Goal: Information Seeking & Learning: Understand process/instructions

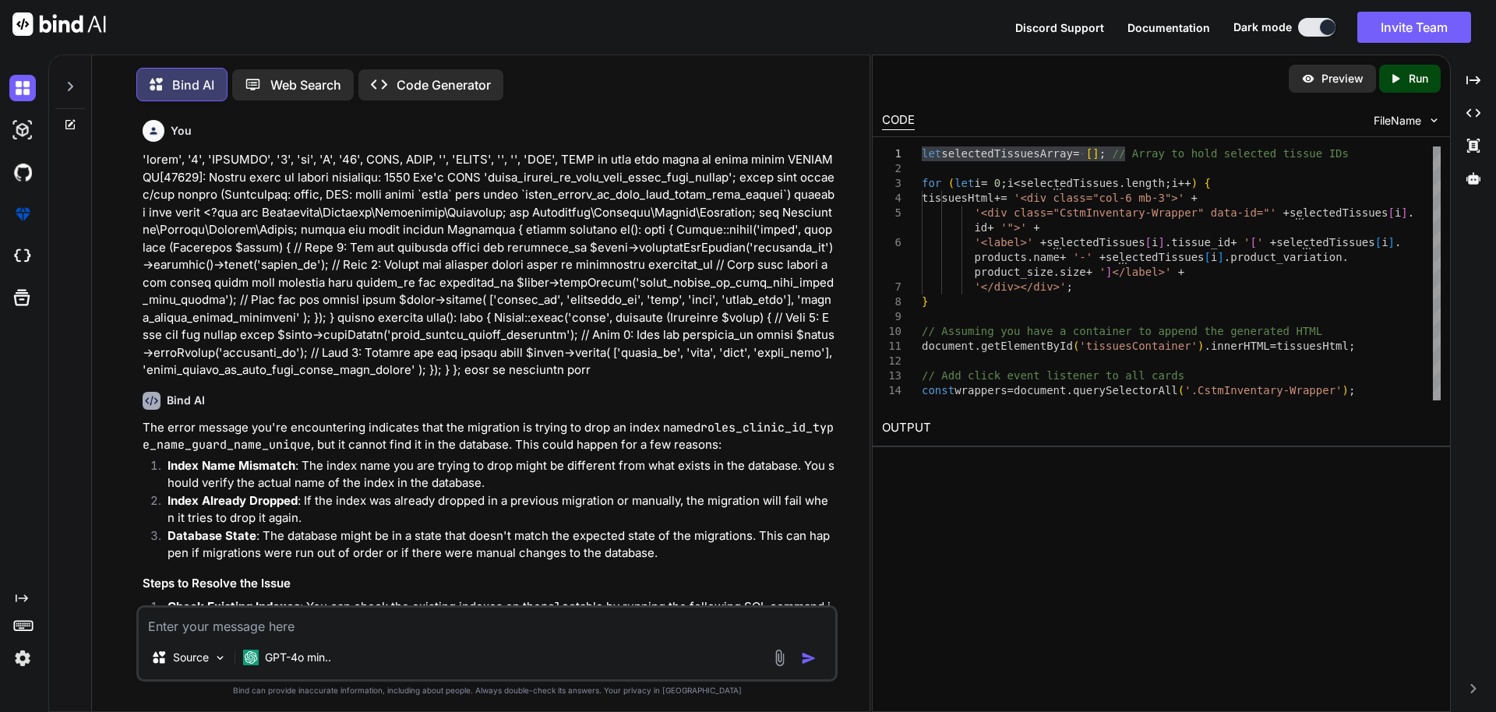
scroll to position [2664, 0]
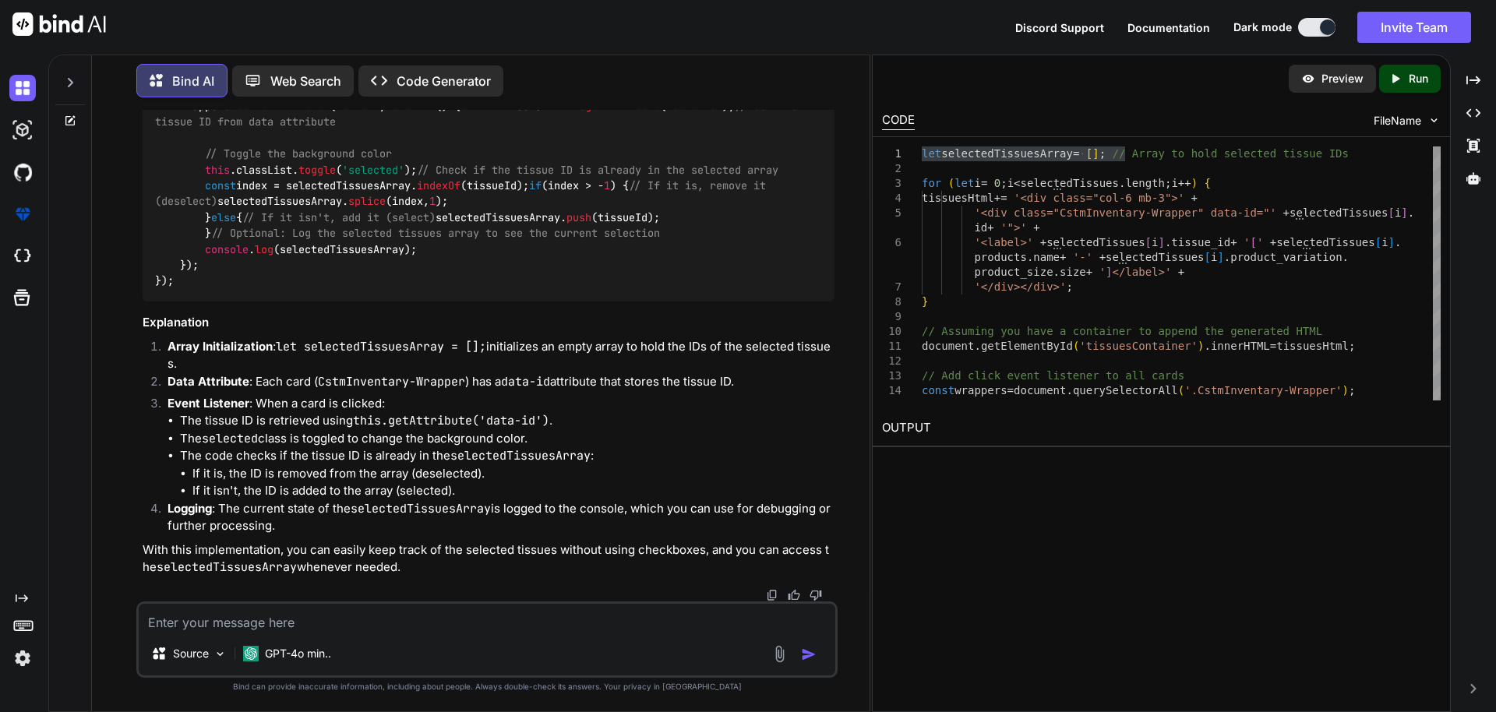
type textarea ": {id: 1, invoice_id: 14, date: "[DATE]", payment_type: "partial_payment", paid…"
type textarea "x"
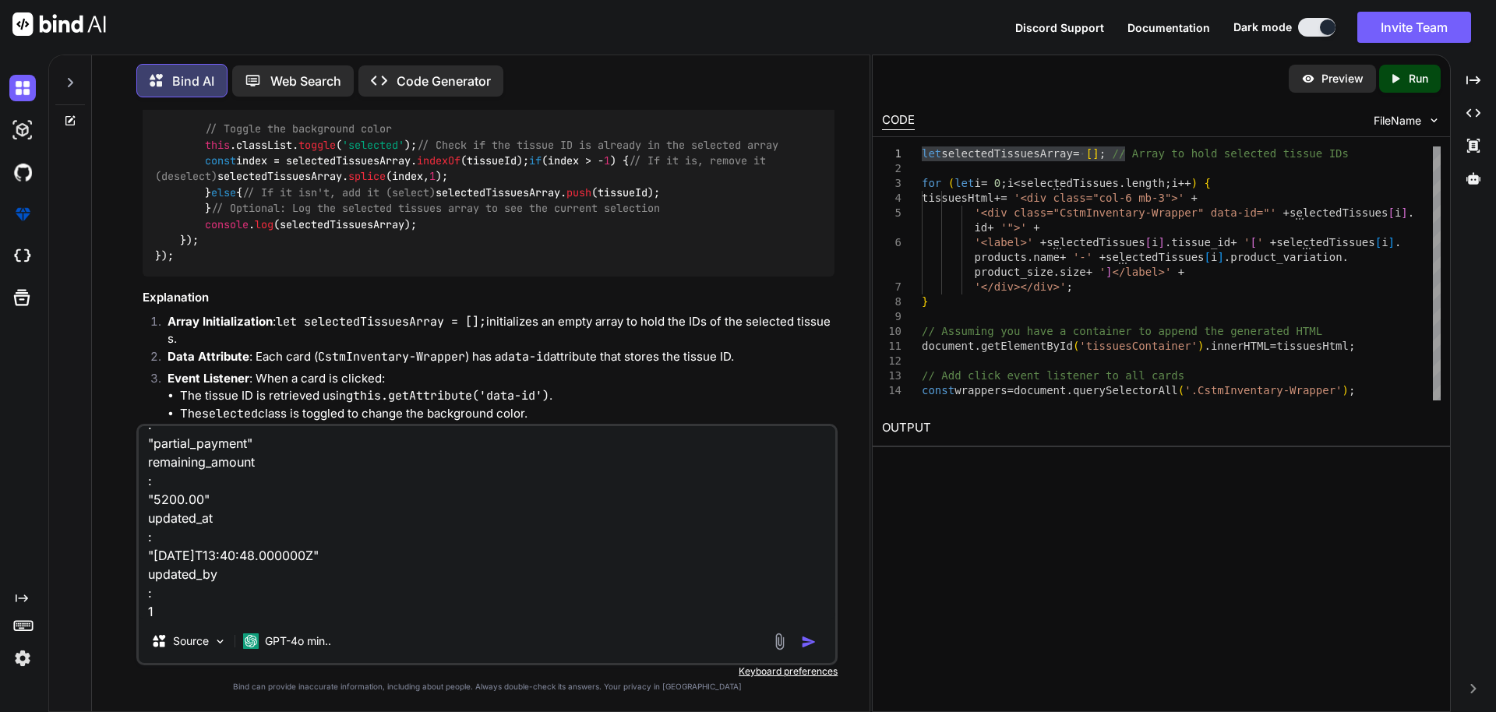
type textarea ": {id: 1, invoice_id: 14, date: "[DATE]", payment_type: "partial_payment", paid…"
type textarea "x"
type textarea ": {id: 1, invoice_id: 14, date: "[DATE]", payment_type: "partial_payment", paid…"
type textarea "x"
type textarea ": {id: 1, invoice_id: 14, date: "[DATE]", payment_type: "partial_payment", paid…"
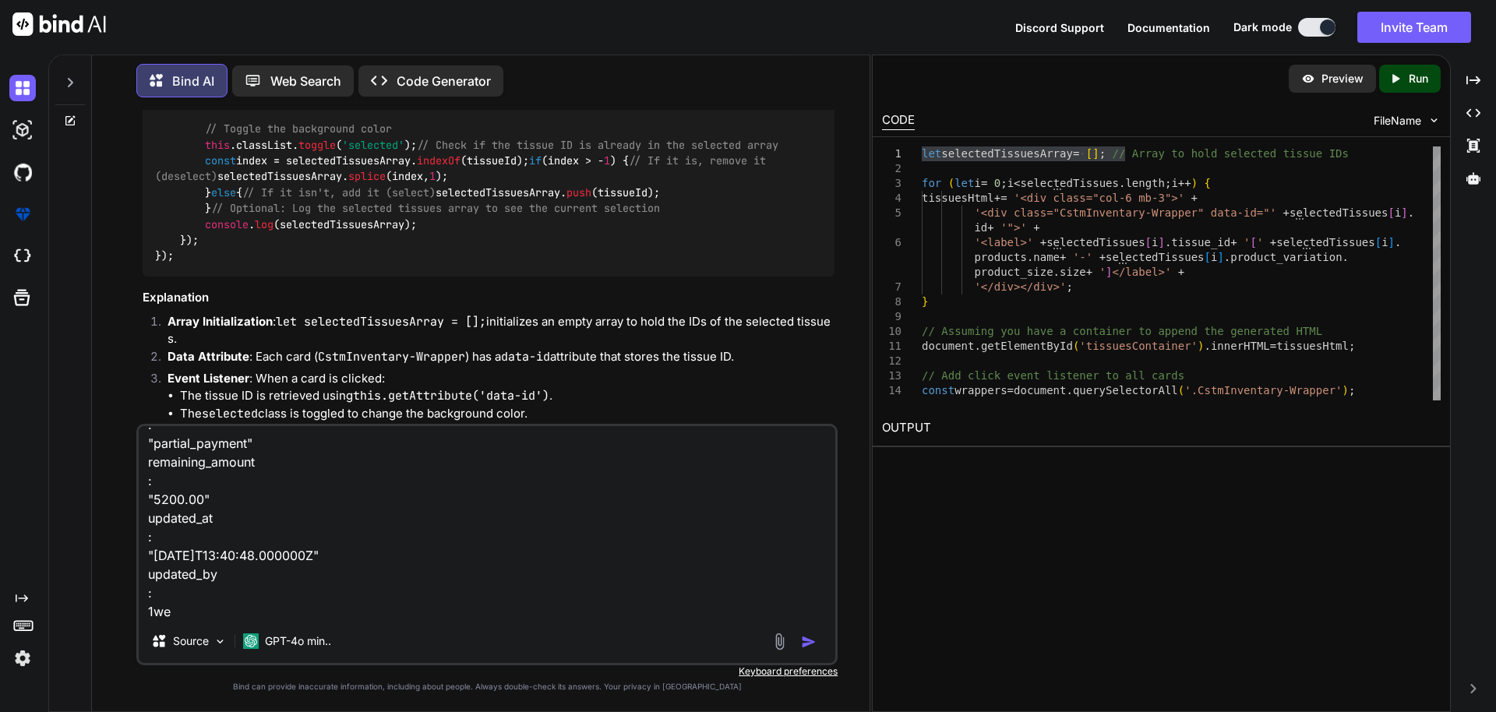
type textarea "x"
type textarea ": {id: 1, invoice_id: 14, date: "[DATE]", payment_type: "partial_payment", paid…"
type textarea "x"
type textarea ": {id: 1, invoice_id: 14, date: "[DATE]", payment_type: "partial_payment", paid…"
type textarea "x"
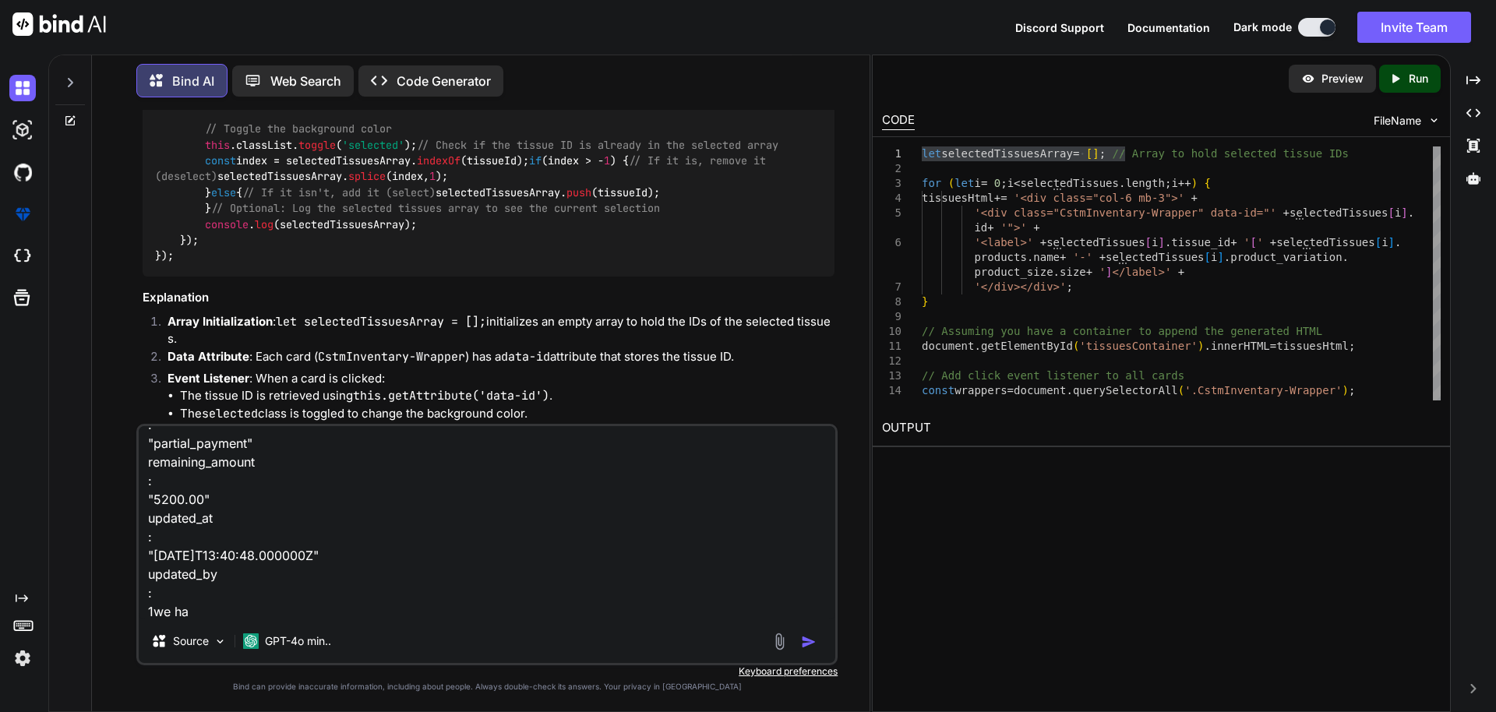
type textarea ": {id: 1, invoice_id: 14, date: "[DATE]", payment_type: "partial_payment", paid…"
type textarea "x"
type textarea ": {id: 1, invoice_id: 14, date: "[DATE]", payment_type: "partial_payment", paid…"
type textarea "x"
type textarea ": {id: 1, invoice_id: 14, date: "[DATE]", payment_type: "partial_payment", paid…"
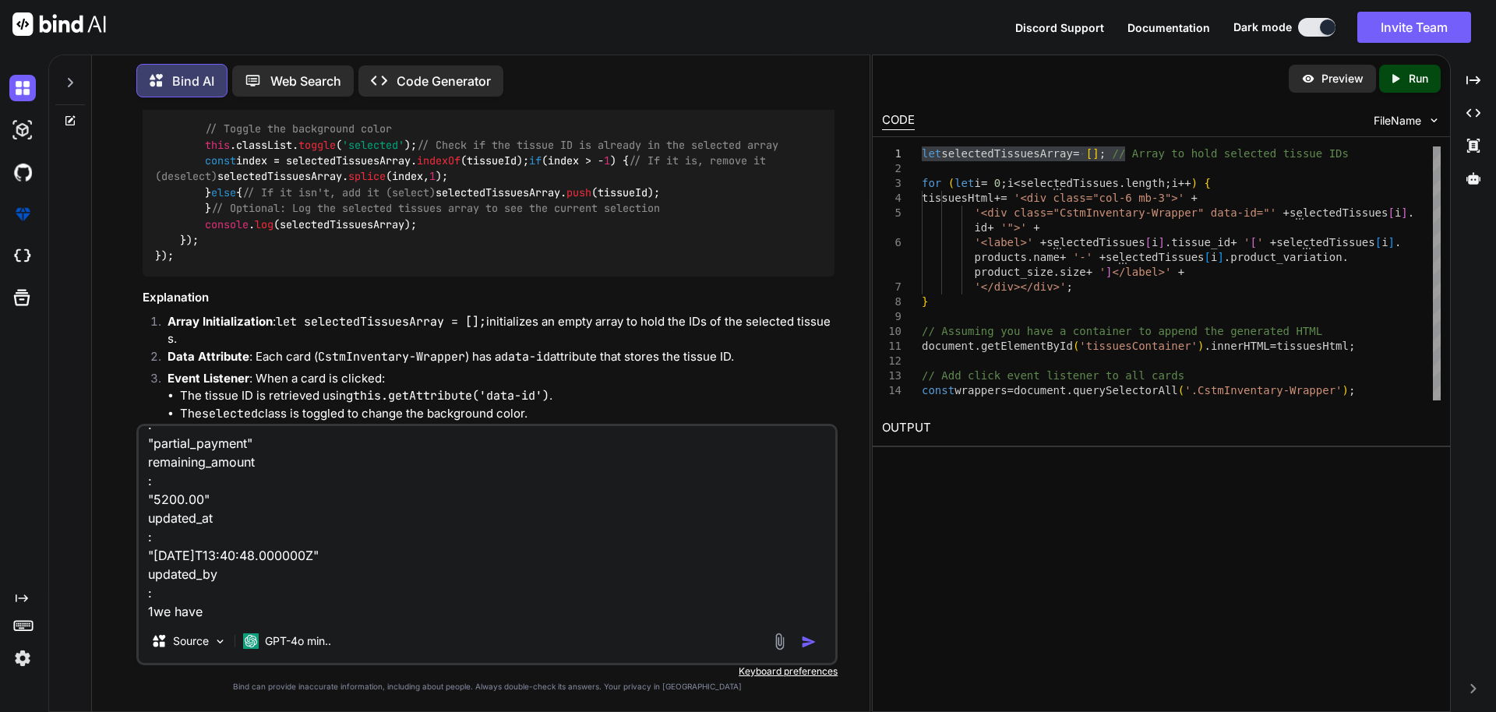
type textarea "x"
type textarea ": {id: 1, invoice_id: 14, date: "[DATE]", payment_type: "partial_payment", paid…"
type textarea "x"
type textarea ": {id: 1, invoice_id: 14, date: "[DATE]", payment_type: "partial_payment", paid…"
type textarea "x"
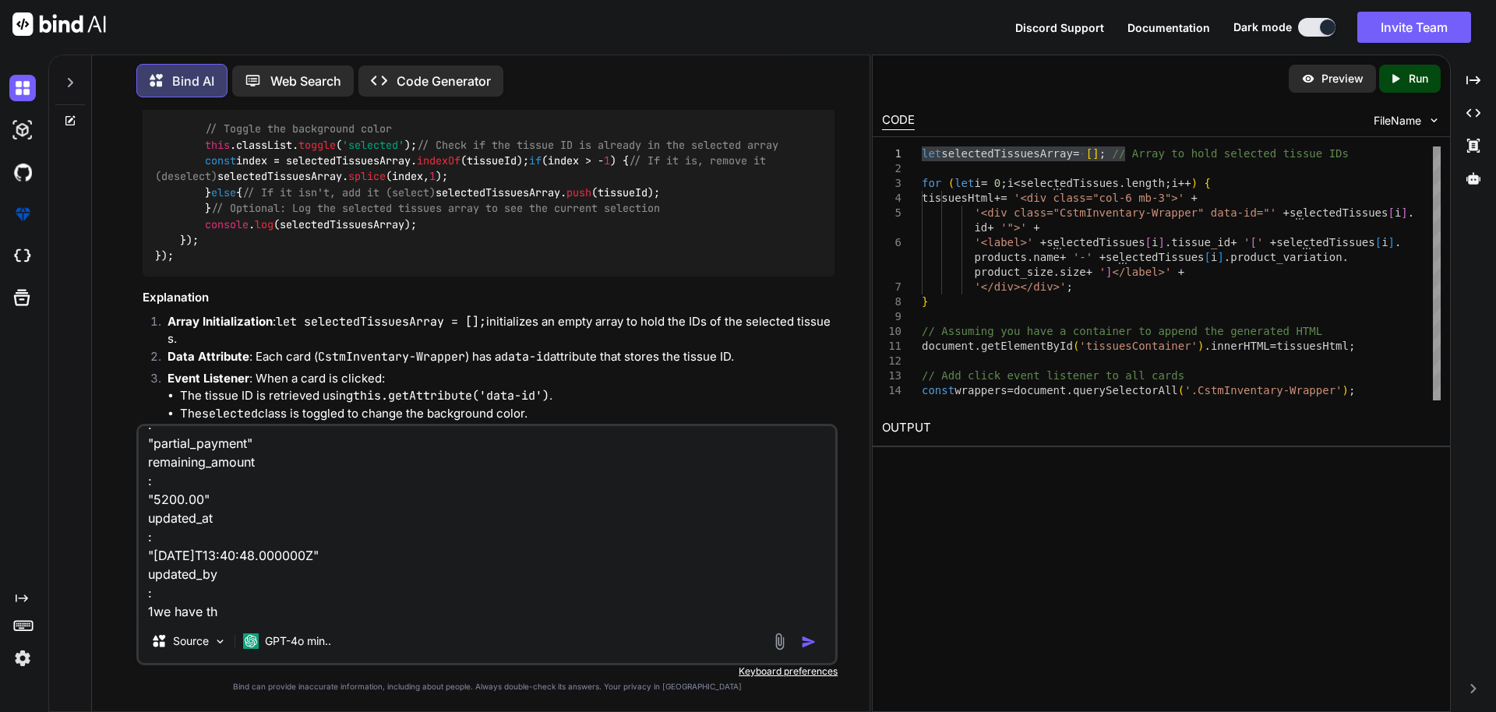
type textarea ": {id: 1, invoice_id: 14, date: "[DATE]", payment_type: "partial_payment", paid…"
type textarea "x"
type textarea ": {id: 1, invoice_id: 14, date: "[DATE]", payment_type: "partial_payment", paid…"
type textarea "x"
type textarea ": {id: 1, invoice_id: 14, date: "[DATE]", payment_type: "partial_payment", paid…"
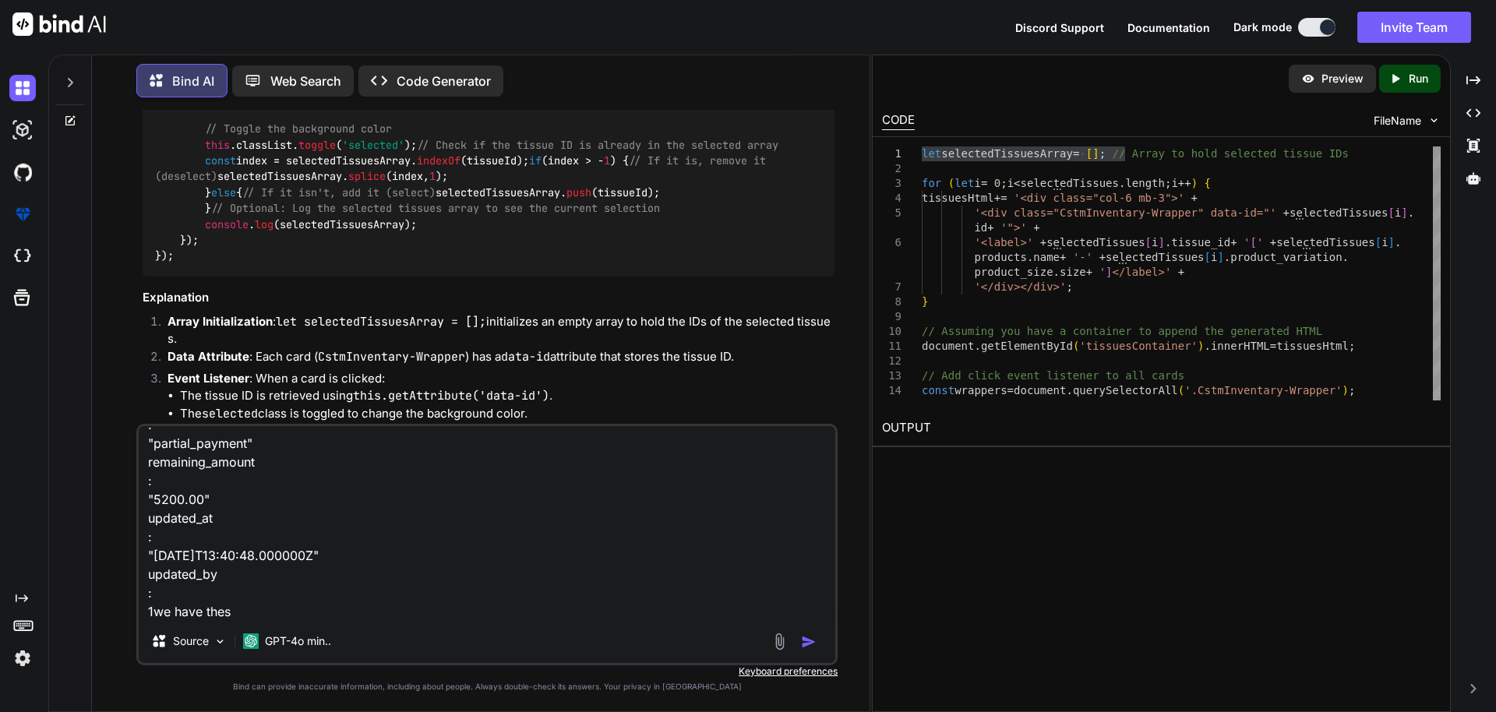
type textarea "x"
type textarea ": {id: 1, invoice_id: 14, date: "[DATE]", payment_type: "partial_payment", paid…"
type textarea "x"
type textarea ": {id: 1, invoice_id: 14, date: "[DATE]", payment_type: "partial_payment", paid…"
type textarea "x"
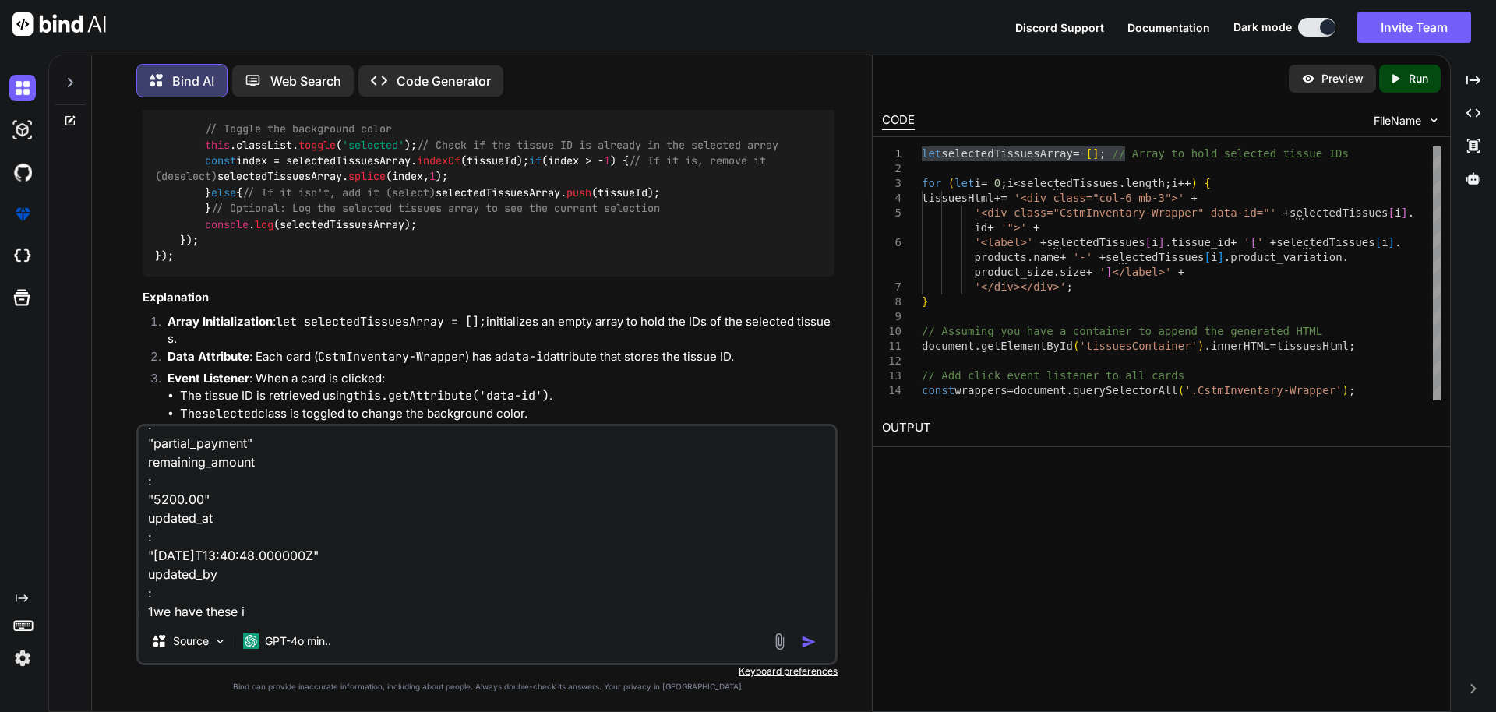
type textarea ": {id: 1, invoice_id: 14, date: "[DATE]", payment_type: "partial_payment", paid…"
type textarea "x"
type textarea ": {id: 1, invoice_id: 14, date: "[DATE]", payment_type: "partial_payment", paid…"
type textarea "x"
type textarea ": {id: 1, invoice_id: 14, date: "[DATE]", payment_type: "partial_payment", paid…"
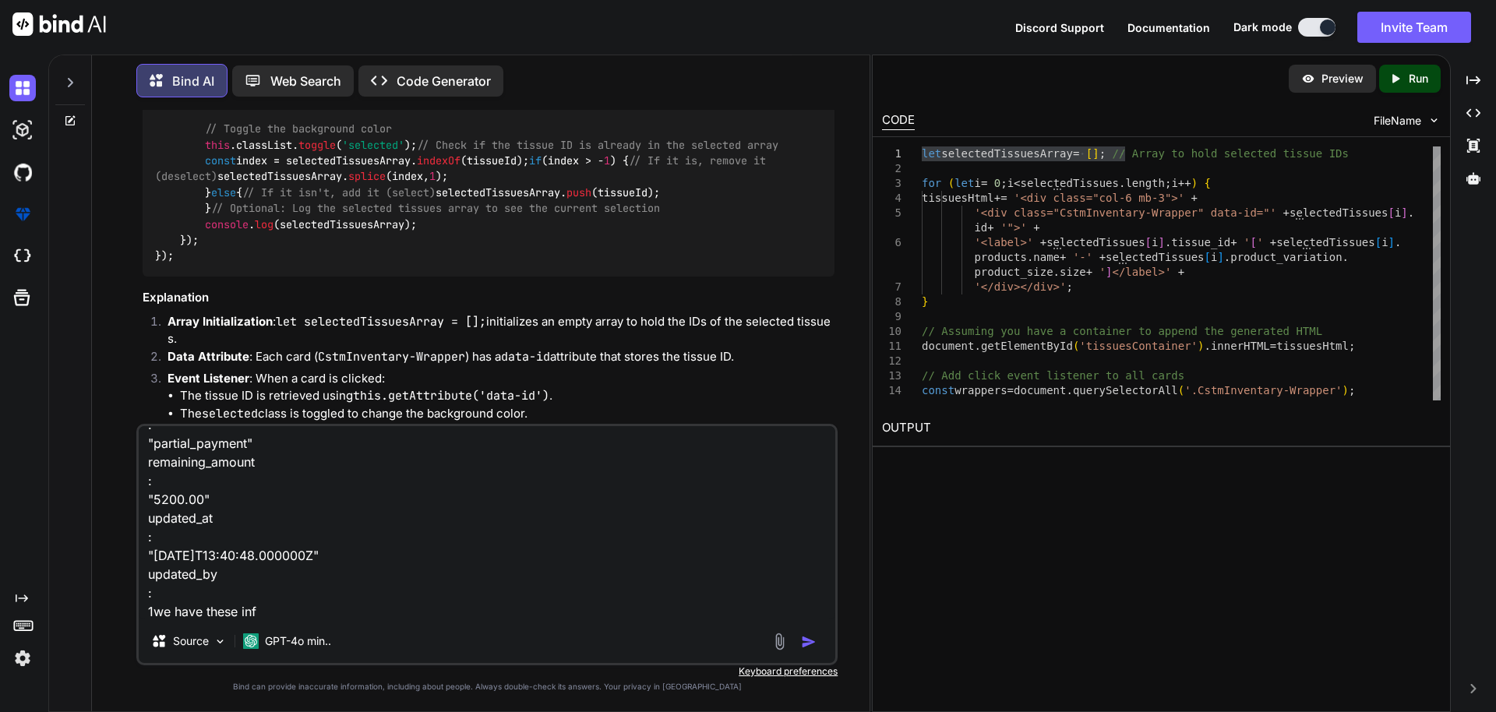
type textarea "x"
type textarea ": {id: 1, invoice_id: 14, date: "[DATE]", payment_type: "partial_payment", paid…"
type textarea "x"
type textarea ": {id: 1, invoice_id: 14, date: "[DATE]", payment_type: "partial_payment", paid…"
type textarea "x"
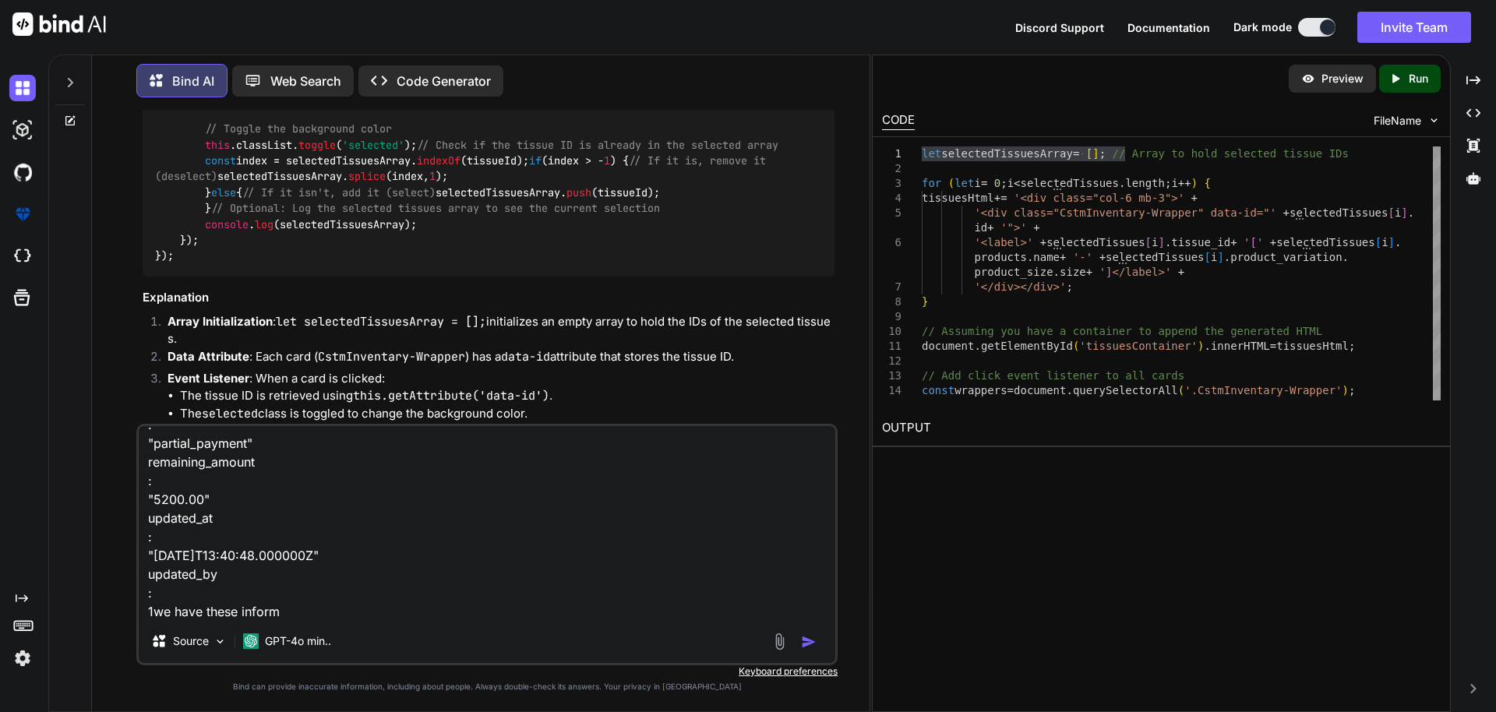
type textarea ": {id: 1, invoice_id: 14, date: "[DATE]", payment_type: "partial_payment", paid…"
type textarea "x"
type textarea ": {id: 1, invoice_id: 14, date: "[DATE]", payment_type: "partial_payment", paid…"
type textarea "x"
type textarea ": {id: 1, invoice_id: 14, date: "[DATE]", payment_type: "partial_payment", paid…"
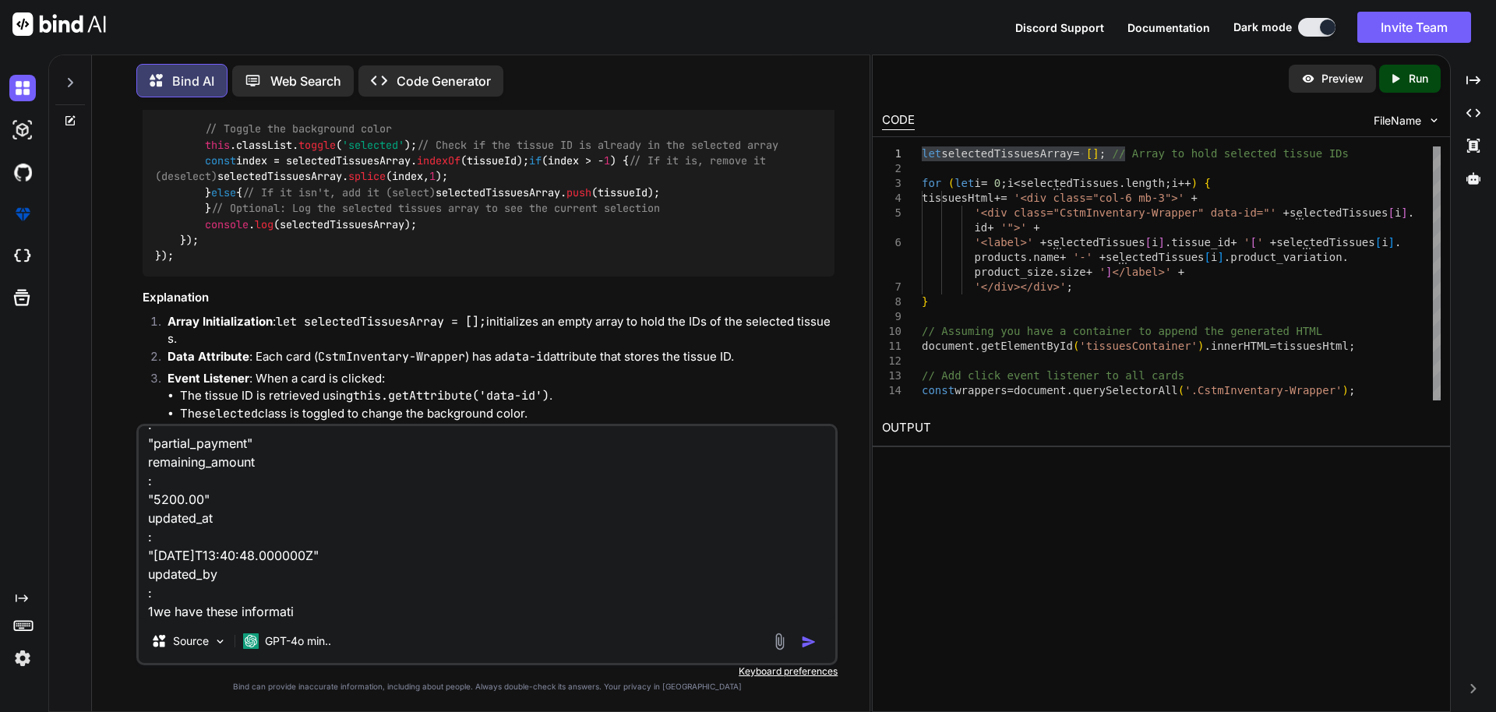
type textarea "x"
type textarea ": {id: 1, invoice_id: 14, date: "[DATE]", payment_type: "partial_payment", paid…"
type textarea "x"
type textarea ": {id: 1, invoice_id: 14, date: "[DATE]", payment_type: "partial_payment", paid…"
type textarea "x"
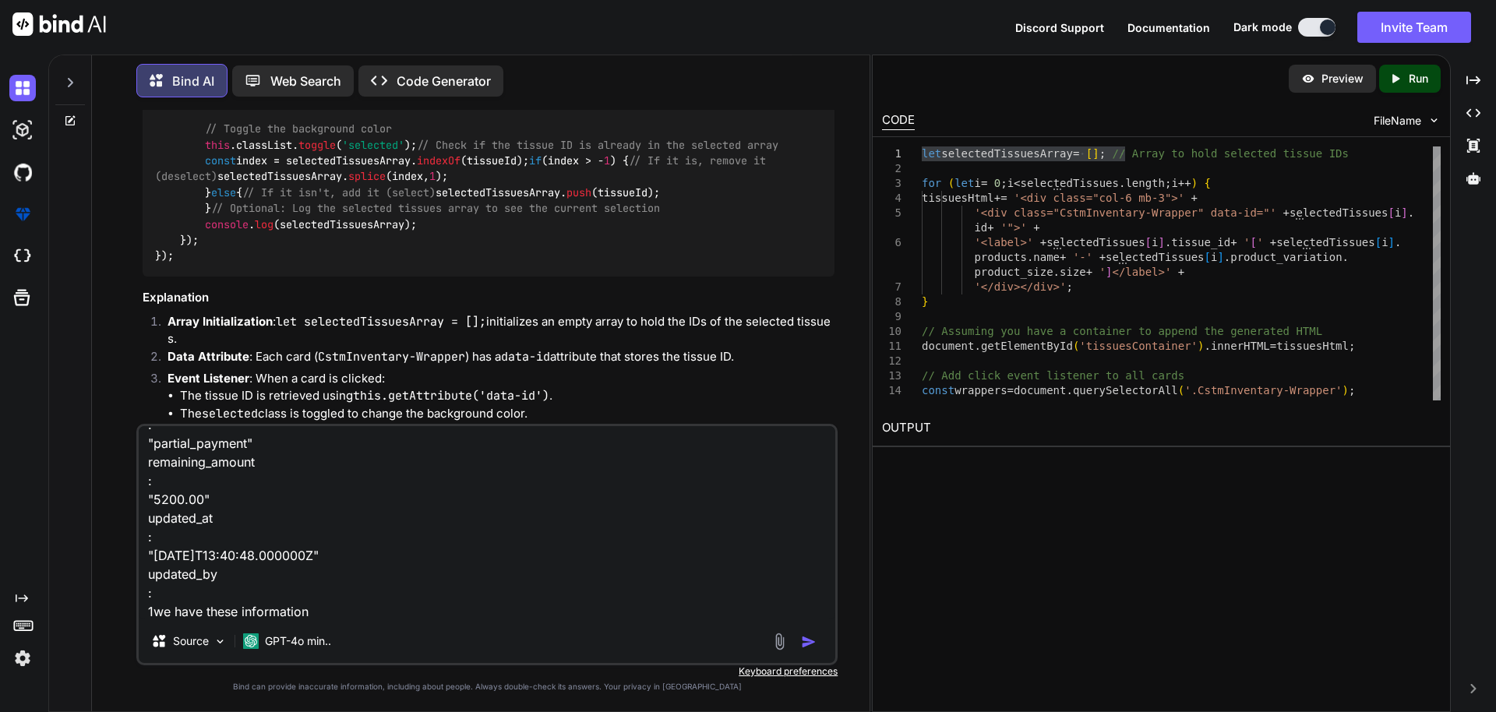
type textarea ": {id: 1, invoice_id: 14, date: "[DATE]", payment_type: "partial_payment", paid…"
type textarea "x"
type textarea ": {id: 1, invoice_id: 14, date: "[DATE]", payment_type: "partial_payment", paid…"
type textarea "x"
type textarea ": {id: 1, invoice_id: 14, date: "[DATE]", payment_type: "partial_payment", paid…"
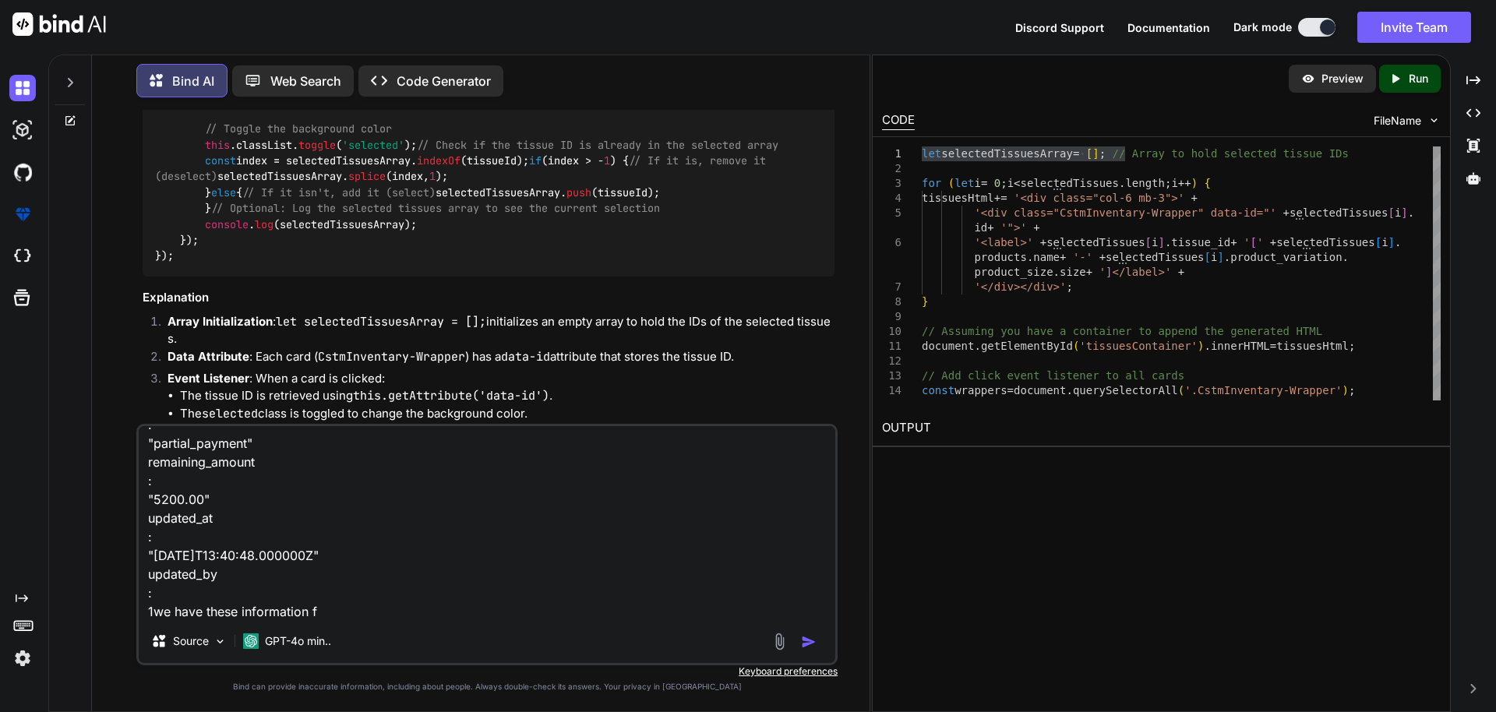
type textarea "x"
type textarea ": {id: 1, invoice_id: 14, date: "[DATE]", payment_type: "partial_payment", paid…"
type textarea "x"
type textarea ": {id: 1, invoice_id: 14, date: "[DATE]", payment_type: "partial_payment", paid…"
type textarea "x"
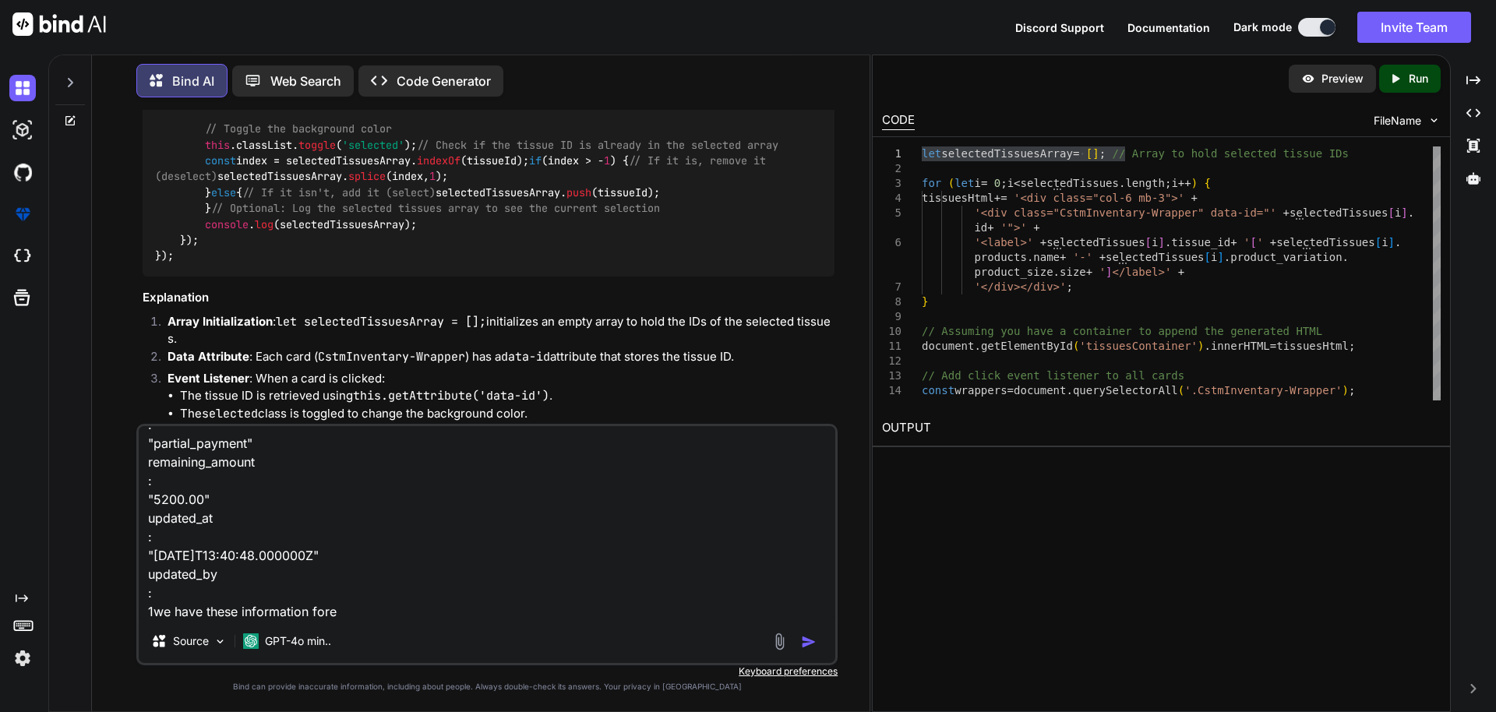
type textarea ": {id: 1, invoice_id: 14, date: "[DATE]", payment_type: "partial_payment", paid…"
type textarea "x"
type textarea ": {id: 1, invoice_id: 14, date: "[DATE]", payment_type: "partial_payment", paid…"
type textarea "x"
type textarea ": {id: 1, invoice_id: 14, date: "[DATE]", payment_type: "partial_payment", paid…"
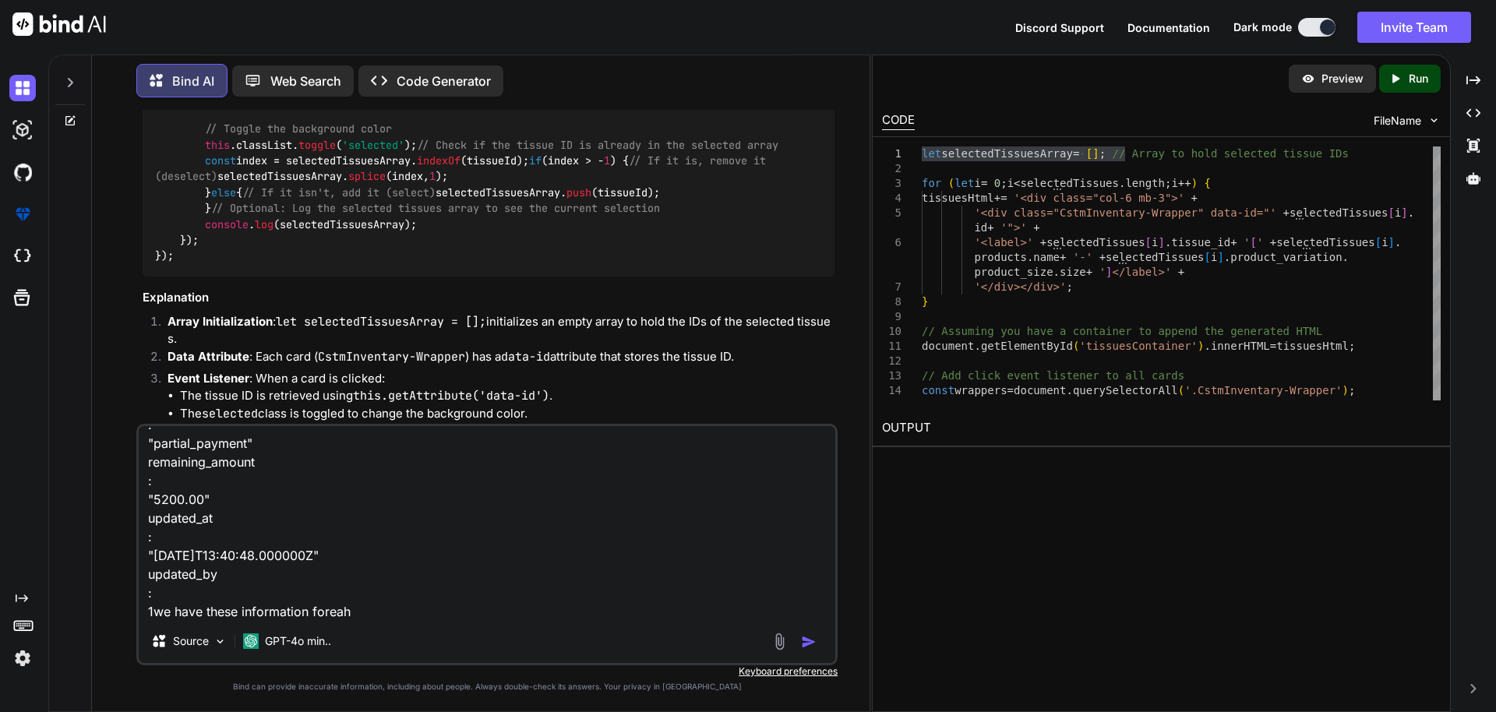
type textarea "x"
type textarea ": {id: 1, invoice_id: 14, date: "[DATE]", payment_type: "partial_payment", paid…"
type textarea "x"
type textarea ": {id: 1, invoice_id: 14, date: "[DATE]", payment_type: "partial_payment", paid…"
type textarea "x"
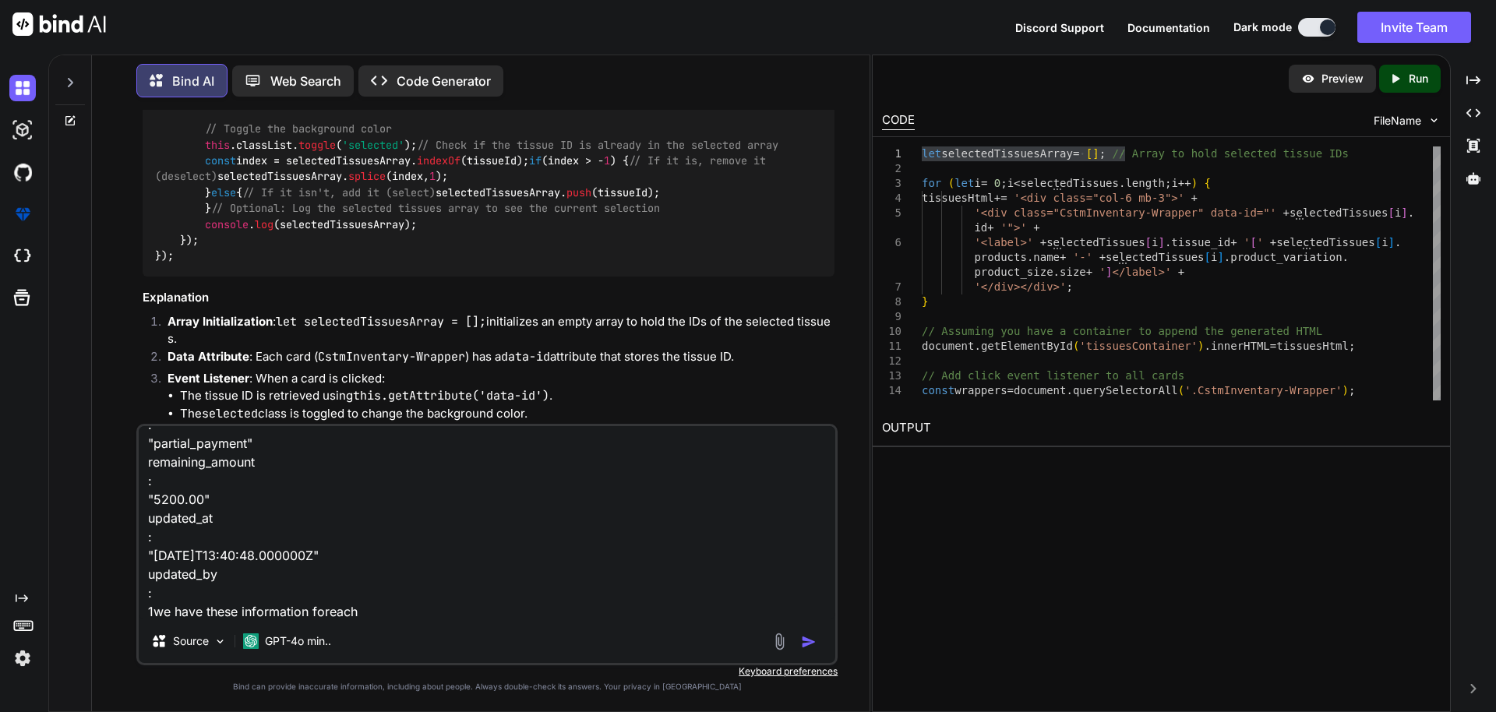
type textarea ": {id: 1, invoice_id: 14, date: "[DATE]", payment_type: "partial_payment", paid…"
type textarea "x"
type textarea ": {id: 1, invoice_id: 14, date: "[DATE]", payment_type: "partial_payment", paid…"
type textarea "x"
type textarea ": {id: 1, invoice_id: 14, date: "[DATE]", payment_type: "partial_payment", paid…"
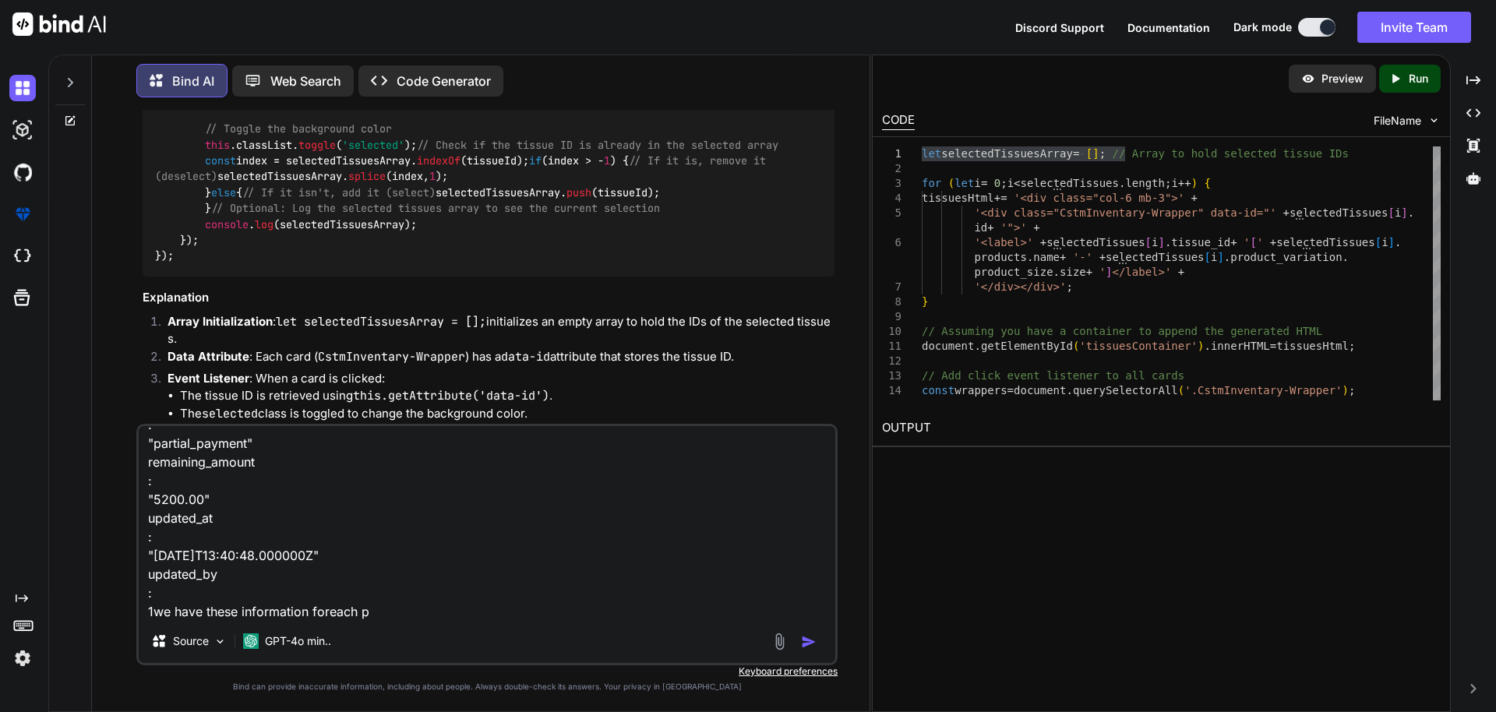
type textarea "x"
type textarea ": {id: 1, invoice_id: 14, date: "[DATE]", payment_type: "partial_payment", paid…"
type textarea "x"
type textarea ": {id: 1, invoice_id: 14, date: "[DATE]", payment_type: "partial_payment", paid…"
type textarea "x"
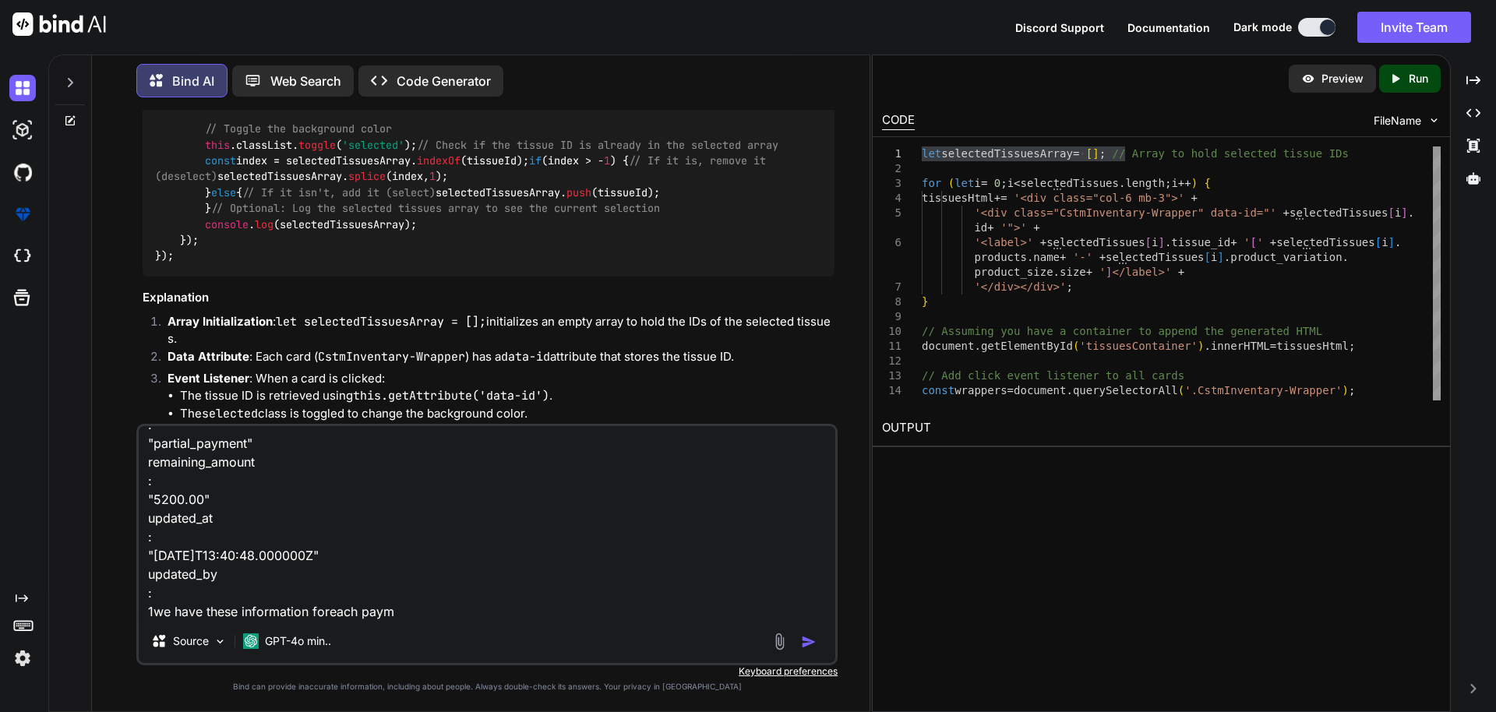
type textarea ": {id: 1, invoice_id: 14, date: "[DATE]", payment_type: "partial_payment", paid…"
type textarea "x"
type textarea ": {id: 1, invoice_id: 14, date: "[DATE]", payment_type: "partial_payment", paid…"
type textarea "x"
type textarea ": {id: 1, invoice_id: 14, date: "[DATE]", payment_type: "partial_payment", paid…"
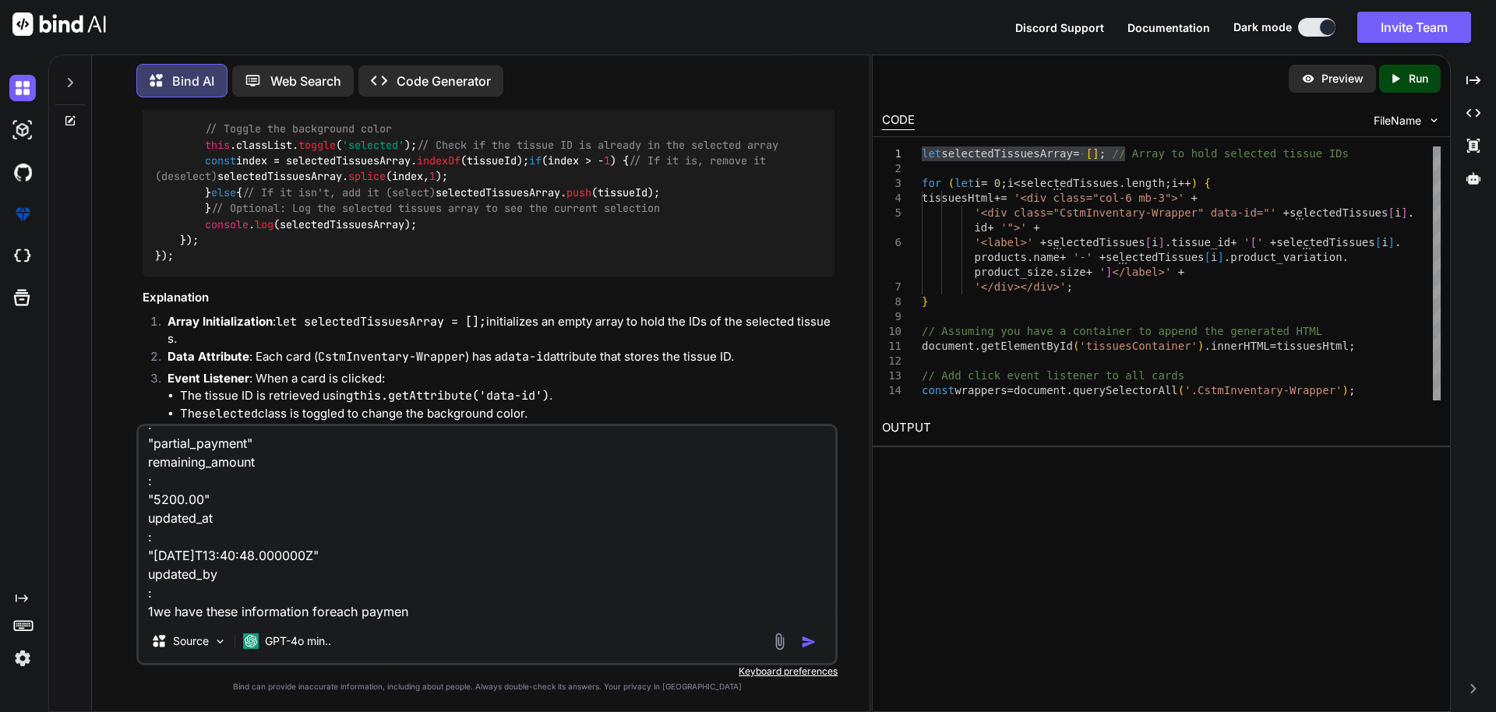
type textarea "x"
type textarea ": {id: 1, invoice_id: 14, date: "[DATE]", payment_type: "partial_payment", paid…"
type textarea "x"
type textarea ": {id: 1, invoice_id: 14, date: "[DATE]", payment_type: "partial_payment", paid…"
type textarea "x"
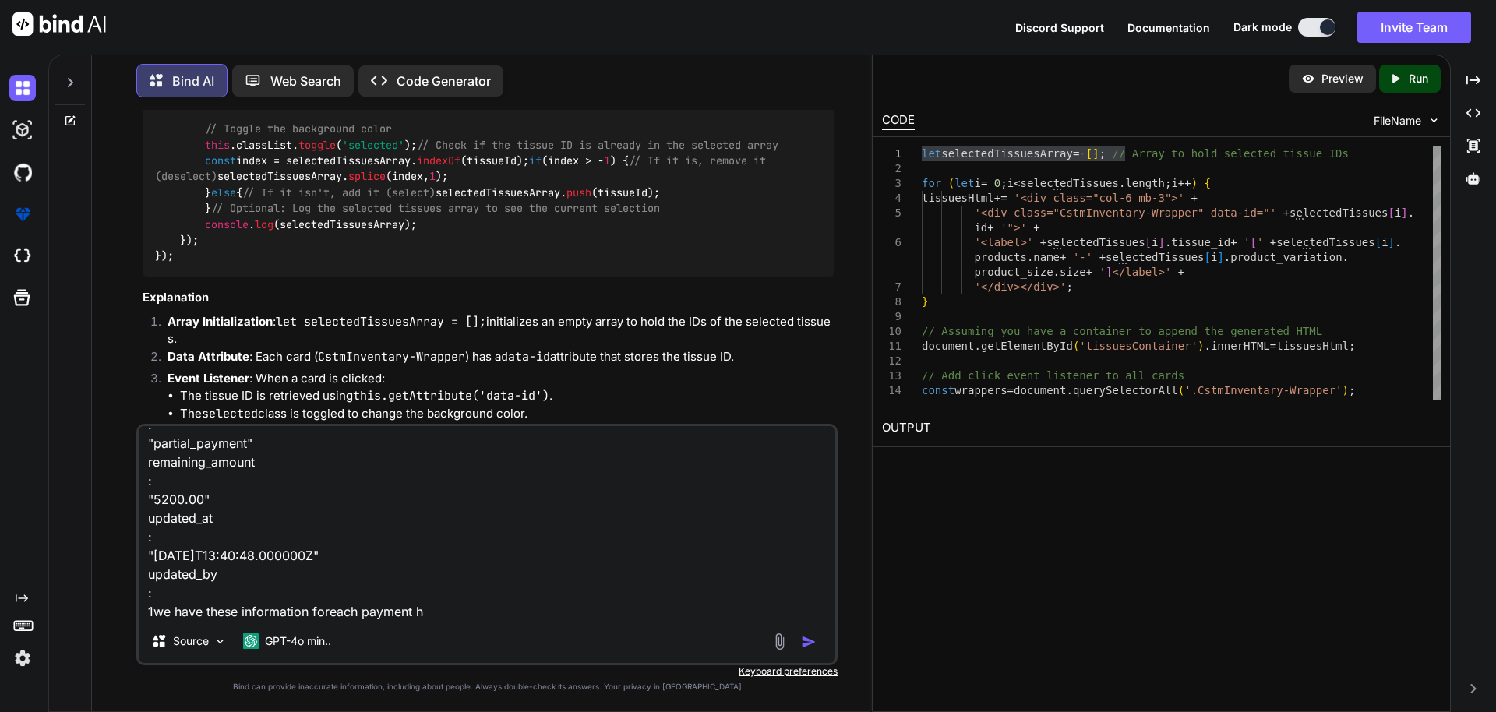
type textarea ": {id: 1, invoice_id: 14, date: "[DATE]", payment_type: "partial_payment", paid…"
type textarea "x"
type textarea ": {id: 1, invoice_id: 14, date: "[DATE]", payment_type: "partial_payment", paid…"
type textarea "x"
type textarea ": {id: 1, invoice_id: 14, date: "[DATE]", payment_type: "partial_payment", paid…"
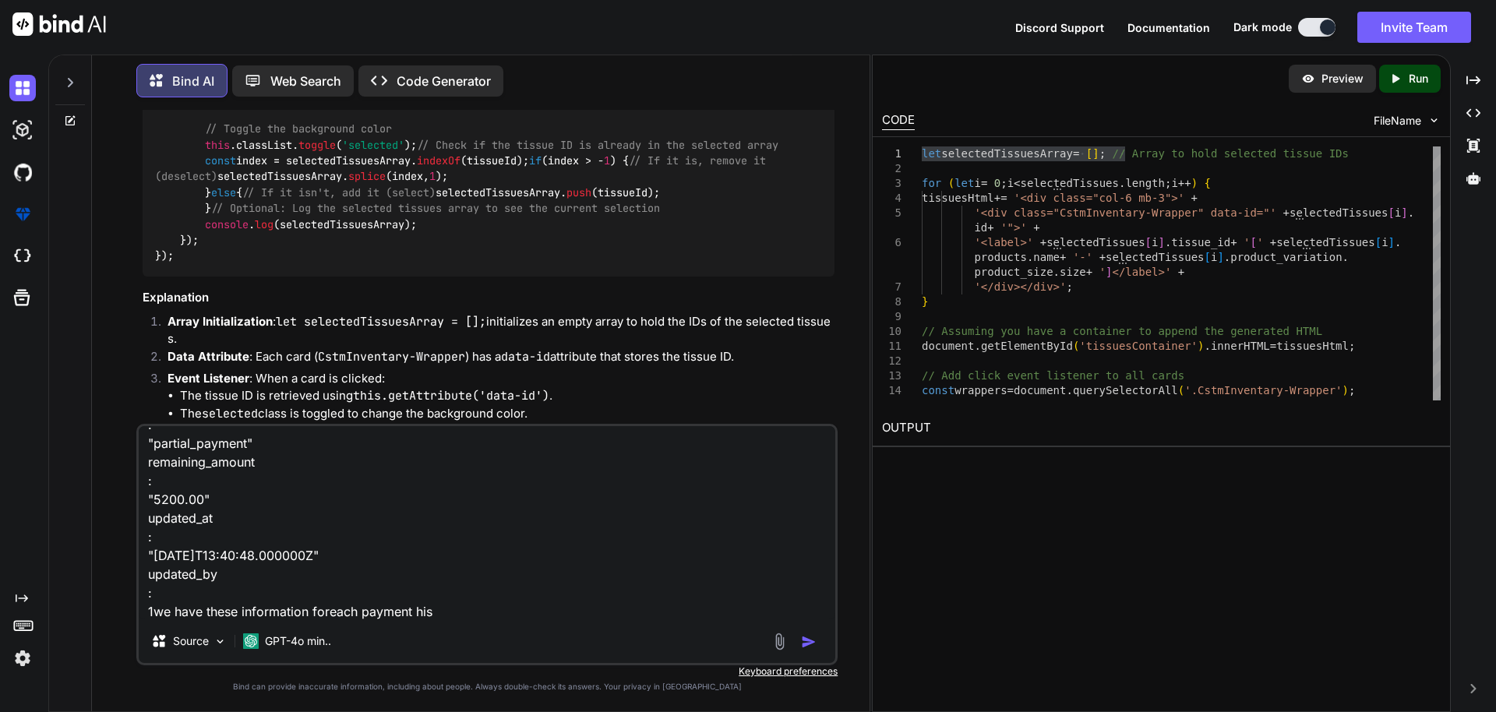
type textarea "x"
type textarea ": {id: 1, invoice_id: 14, date: "[DATE]", payment_type: "partial_payment", paid…"
type textarea "x"
type textarea ": {id: 1, invoice_id: 14, date: "[DATE]", payment_type: "partial_payment", paid…"
type textarea "x"
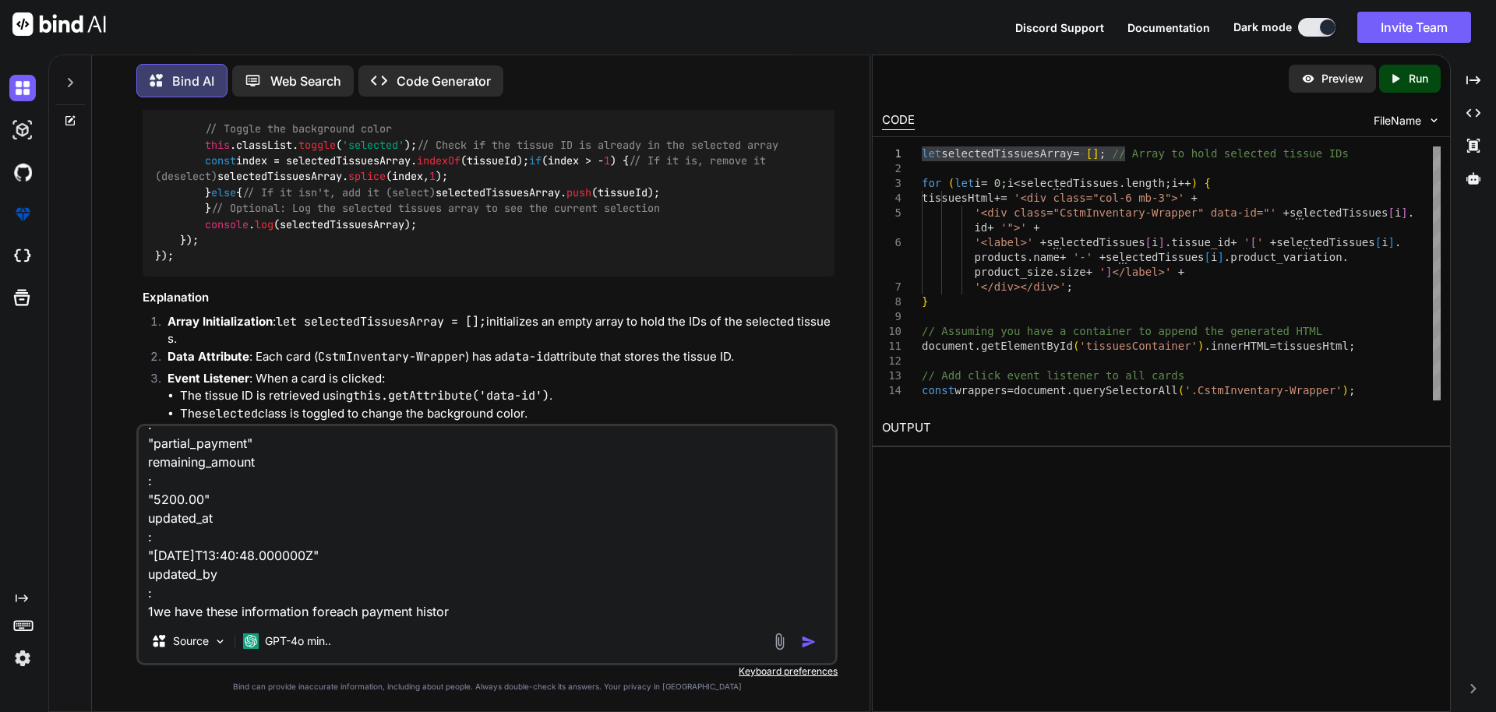
type textarea ": {id: 1, invoice_id: 14, date: "[DATE]", payment_type: "partial_payment", paid…"
type textarea "x"
type textarea ": {id: 1, invoice_id: 14, date: "[DATE]", payment_type: "partial_payment", paid…"
type textarea "x"
type textarea ": {id: 1, invoice_id: 14, date: "[DATE]", payment_type: "partial_payment", paid…"
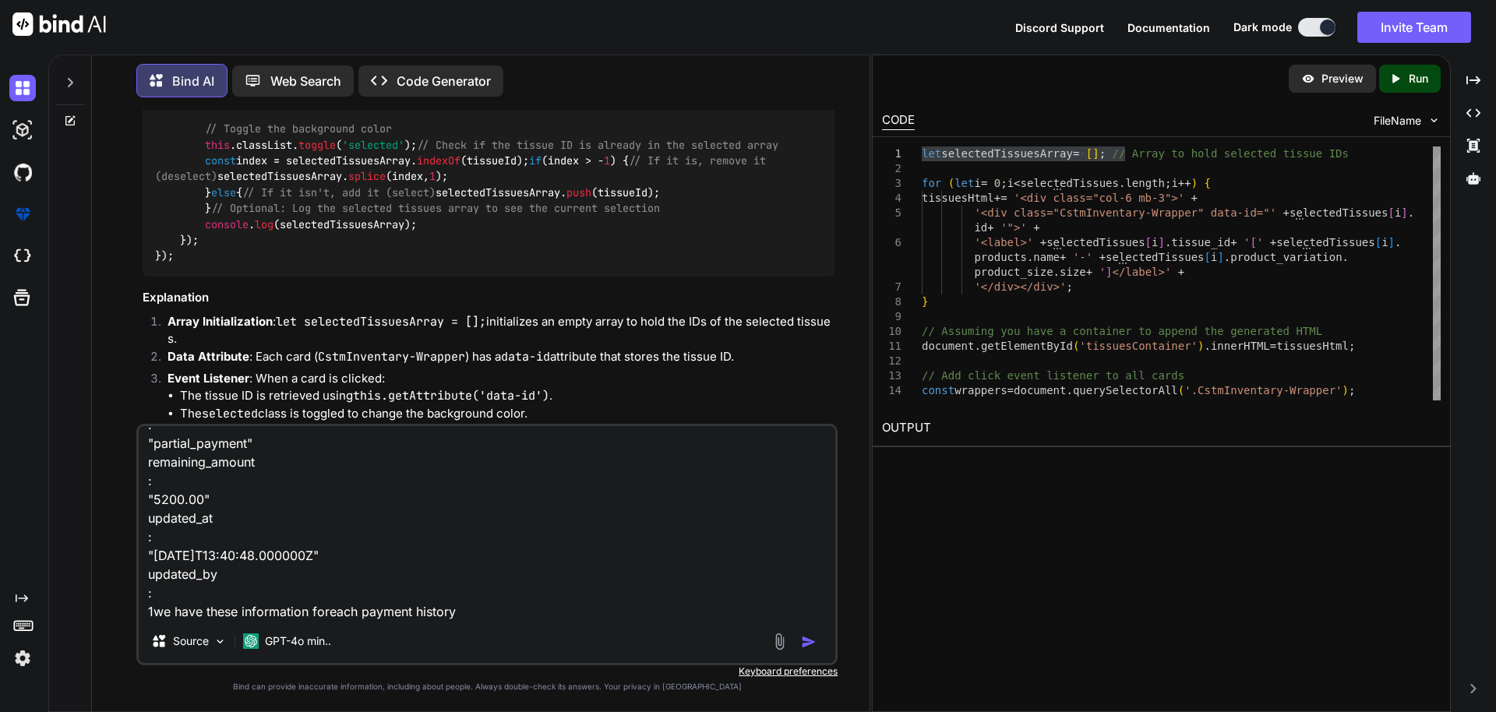
type textarea "x"
type textarea ": {id: 1, invoice_id: 14, date: "[DATE]", payment_type: "partial_payment", paid…"
type textarea "x"
type textarea ": {id: 1, invoice_id: 14, date: "[DATE]", payment_type: "partial_payment", paid…"
type textarea "x"
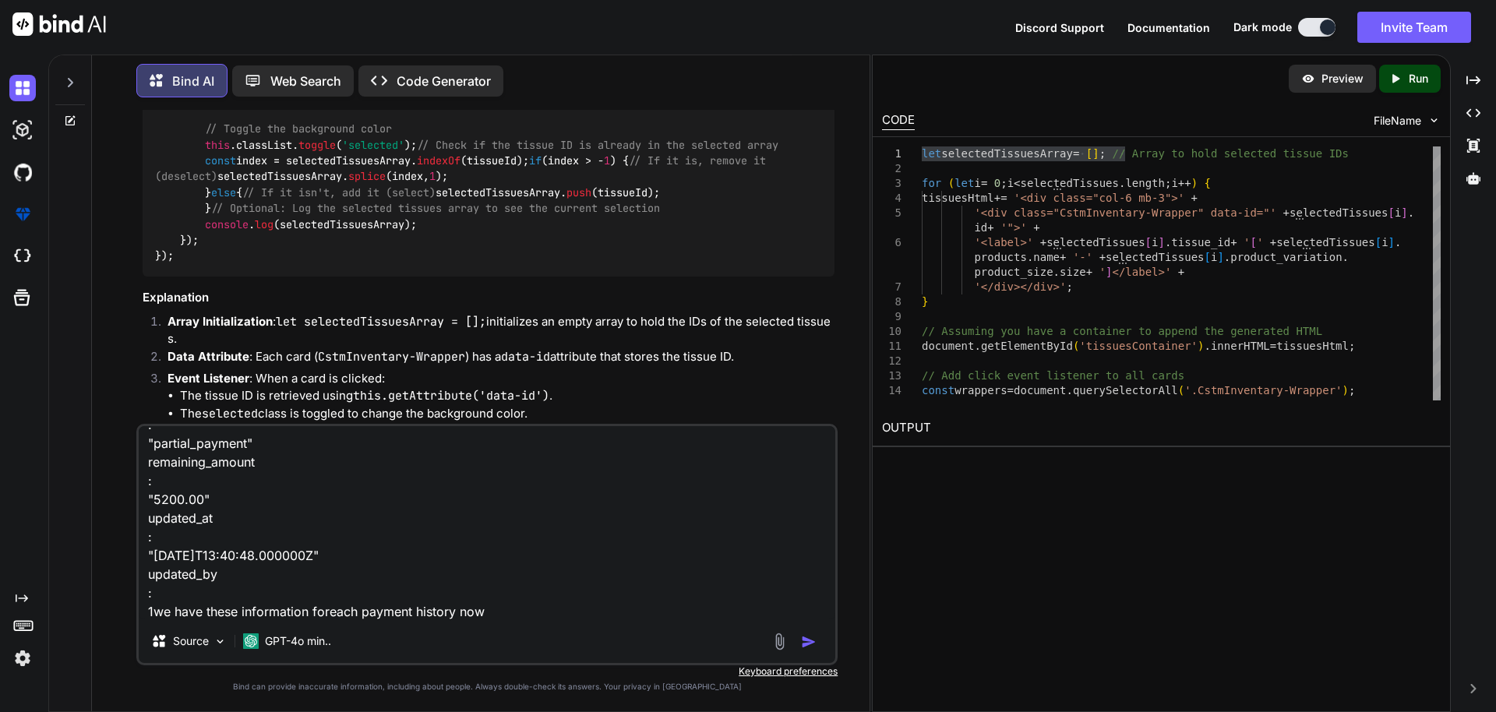
type textarea ": {id: 1, invoice_id: 14, date: "[DATE]", payment_type: "partial_payment", paid…"
type textarea "x"
type textarea ": {id: 1, invoice_id: 14, date: "[DATE]", payment_type: "partial_payment", paid…"
type textarea "x"
type textarea ": {id: 1, invoice_id: 14, date: "[DATE]", payment_type: "partial_payment", paid…"
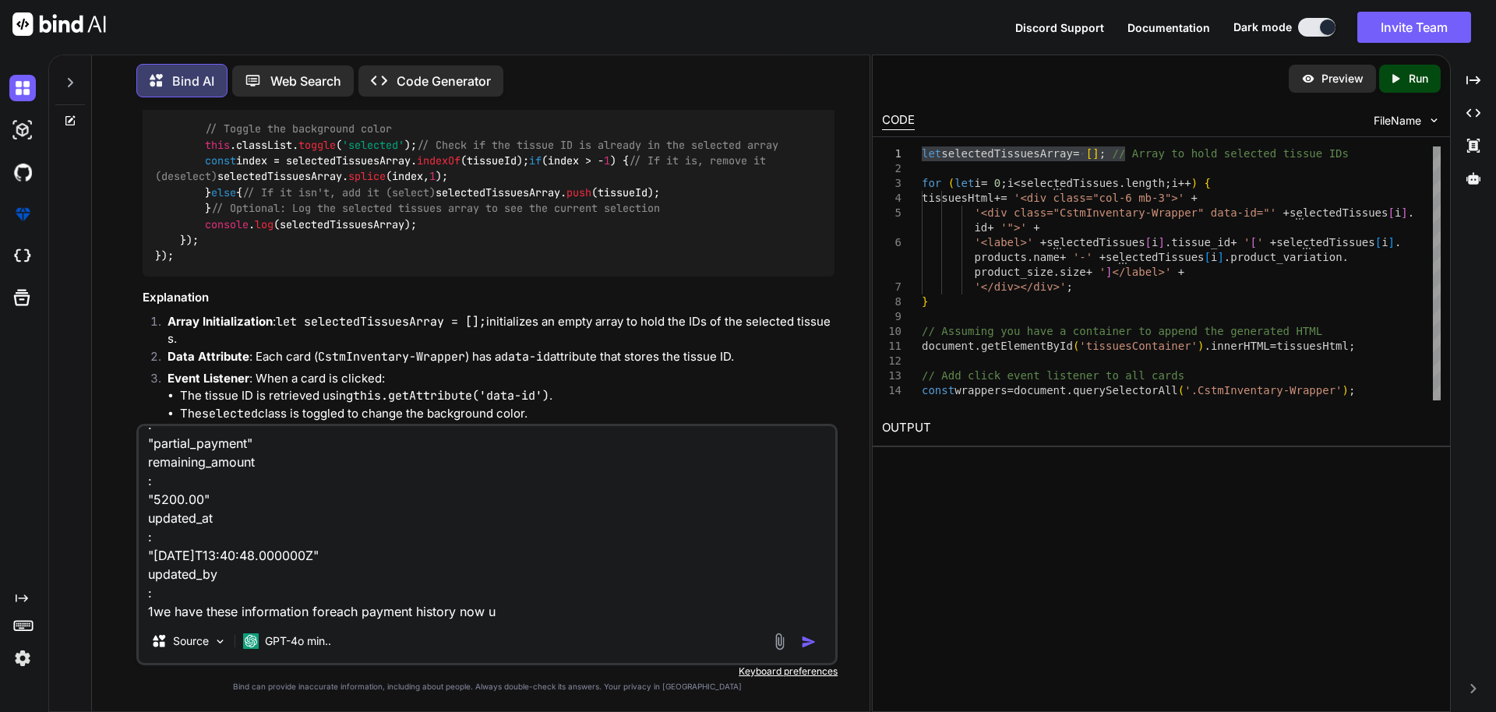
type textarea "x"
type textarea ": {id: 1, invoice_id: 14, date: "[DATE]", payment_type: "partial_payment", paid…"
type textarea "x"
type textarea ": {id: 1, invoice_id: 14, date: "[DATE]", payment_type: "partial_payment", paid…"
type textarea "x"
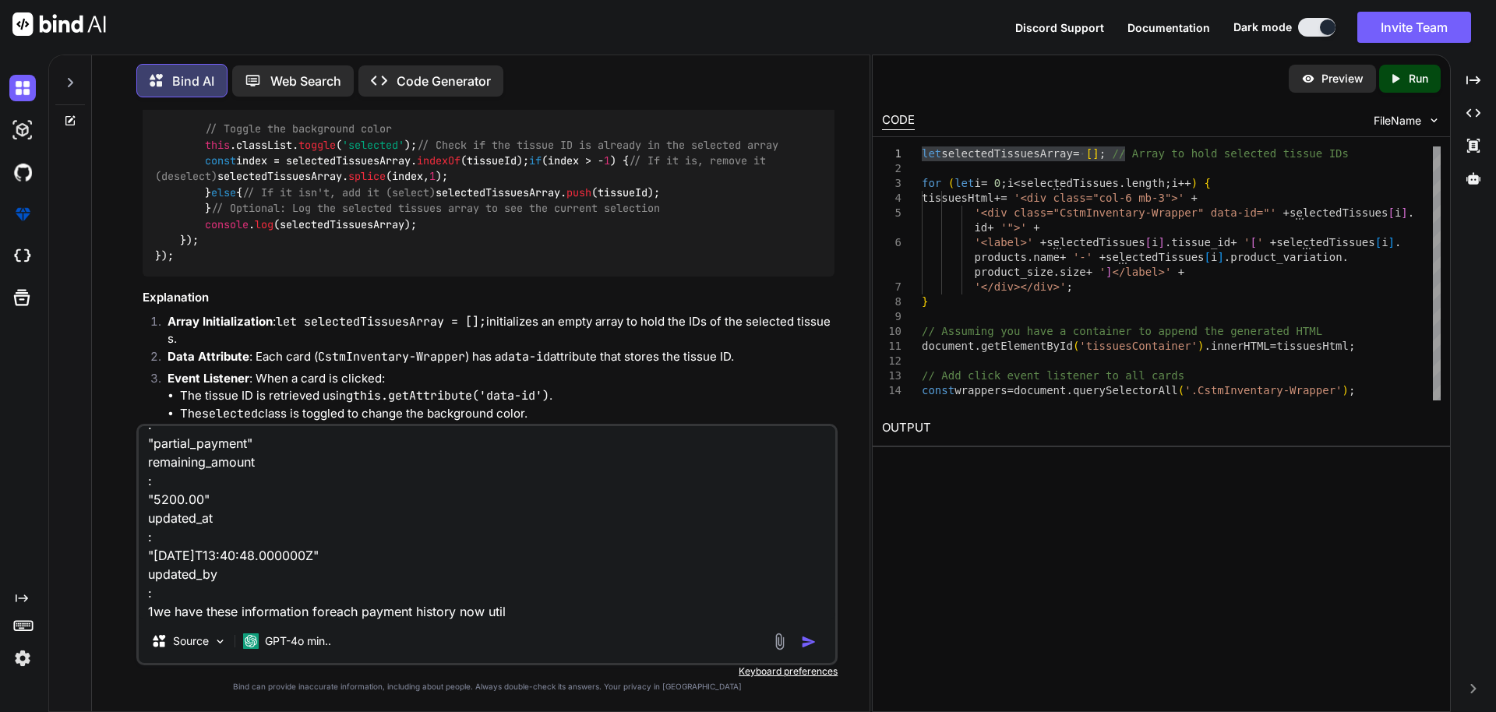
type textarea ": {id: 1, invoice_id: 14, date: "[DATE]", payment_type: "partial_payment", paid…"
type textarea "x"
type textarea ": {id: 1, invoice_id: 14, date: "[DATE]", payment_type: "partial_payment", paid…"
type textarea "x"
type textarea ": {id: 1, invoice_id: 14, date: "[DATE]", payment_type: "partial_payment", paid…"
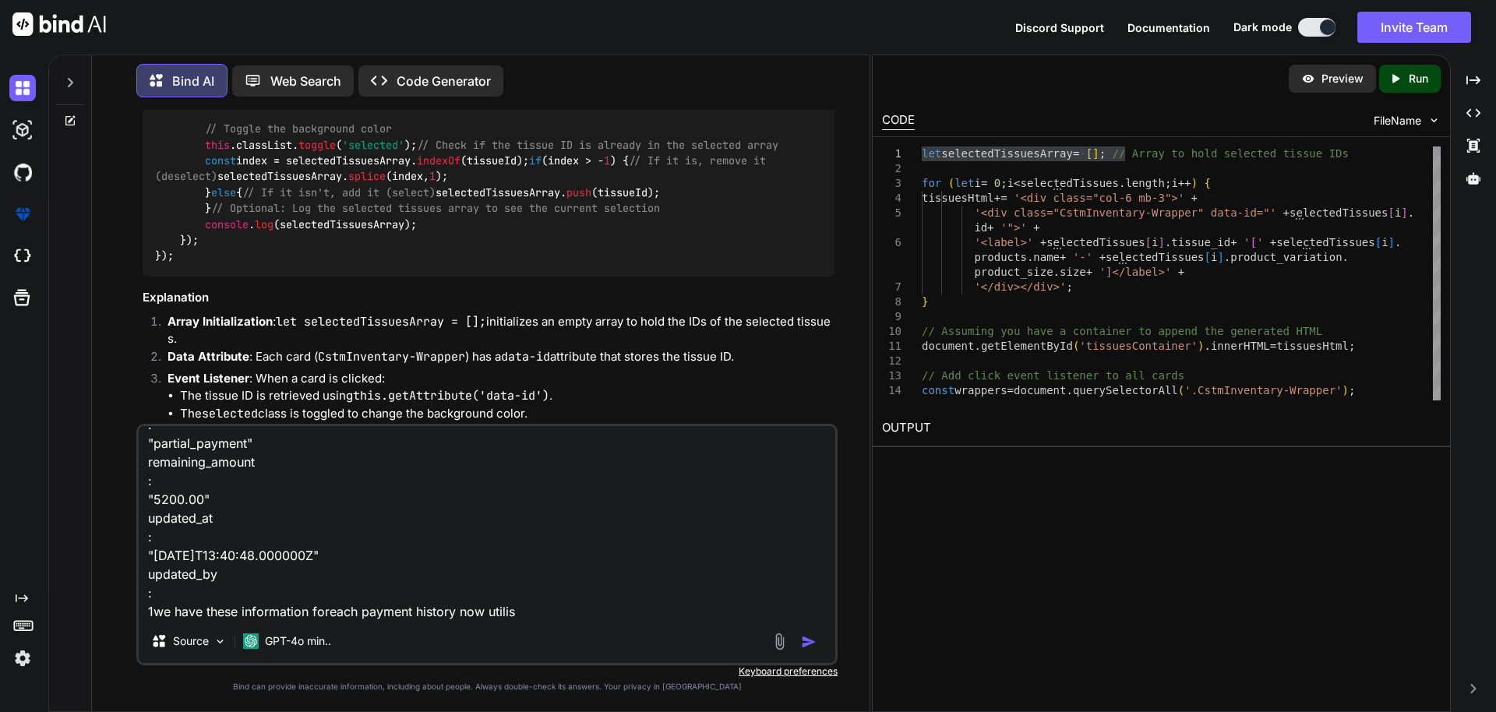
type textarea "x"
type textarea ": {id: 1, invoice_id: 14, date: "[DATE]", payment_type: "partial_payment", paid…"
type textarea "x"
type textarea ": {id: 1, invoice_id: 14, date: "[DATE]", payment_type: "partial_payment", paid…"
type textarea "x"
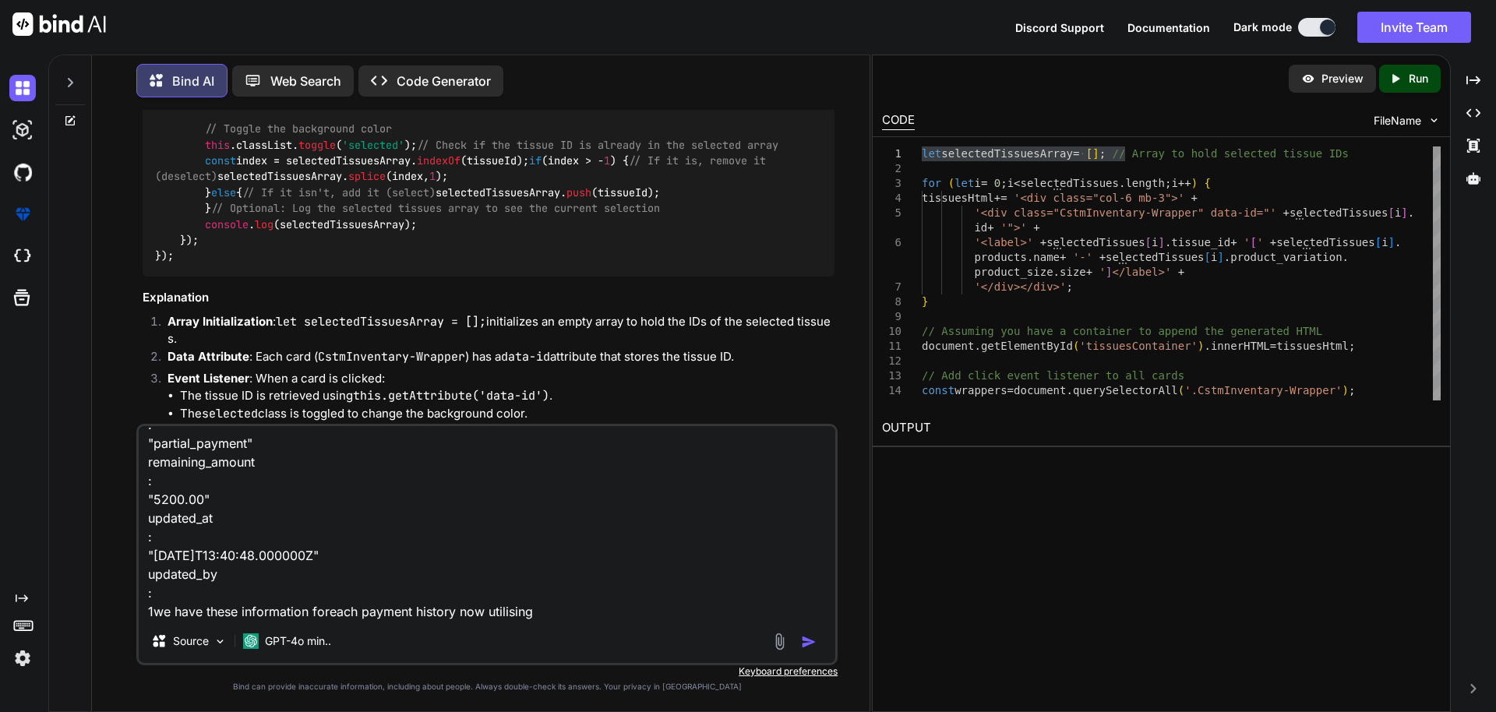
type textarea ": {id: 1, invoice_id: 14, date: "[DATE]", payment_type: "partial_payment", paid…"
type textarea "x"
type textarea ": {id: 1, invoice_id: 14, date: "[DATE]", payment_type: "partial_payment", paid…"
type textarea "x"
type textarea ": {id: 1, invoice_id: 14, date: "[DATE]", payment_type: "partial_payment", paid…"
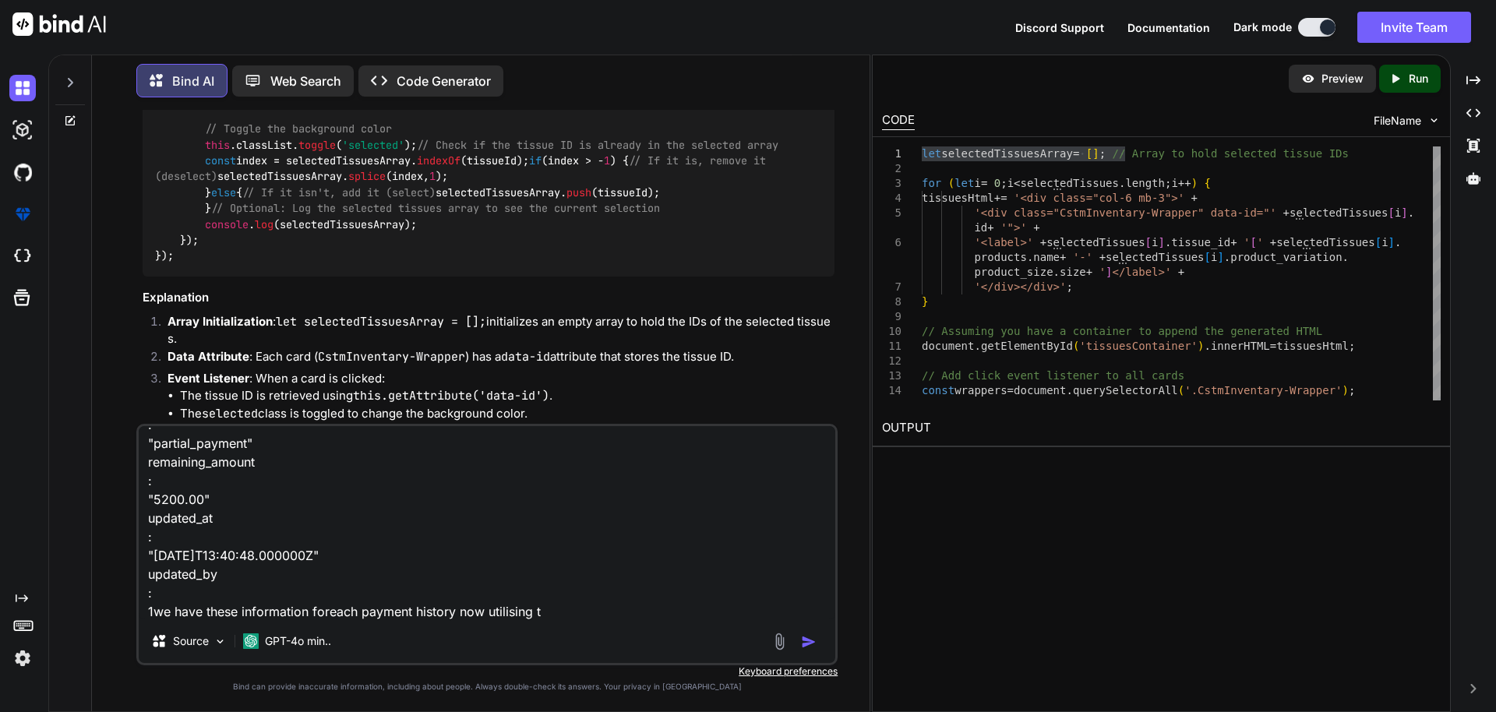
type textarea "x"
type textarea ": {id: 1, invoice_id: 14, date: "[DATE]", payment_type: "partial_payment", paid…"
type textarea "x"
type textarea ": {id: 1, invoice_id: 14, date: "[DATE]", payment_type: "partial_payment", paid…"
type textarea "x"
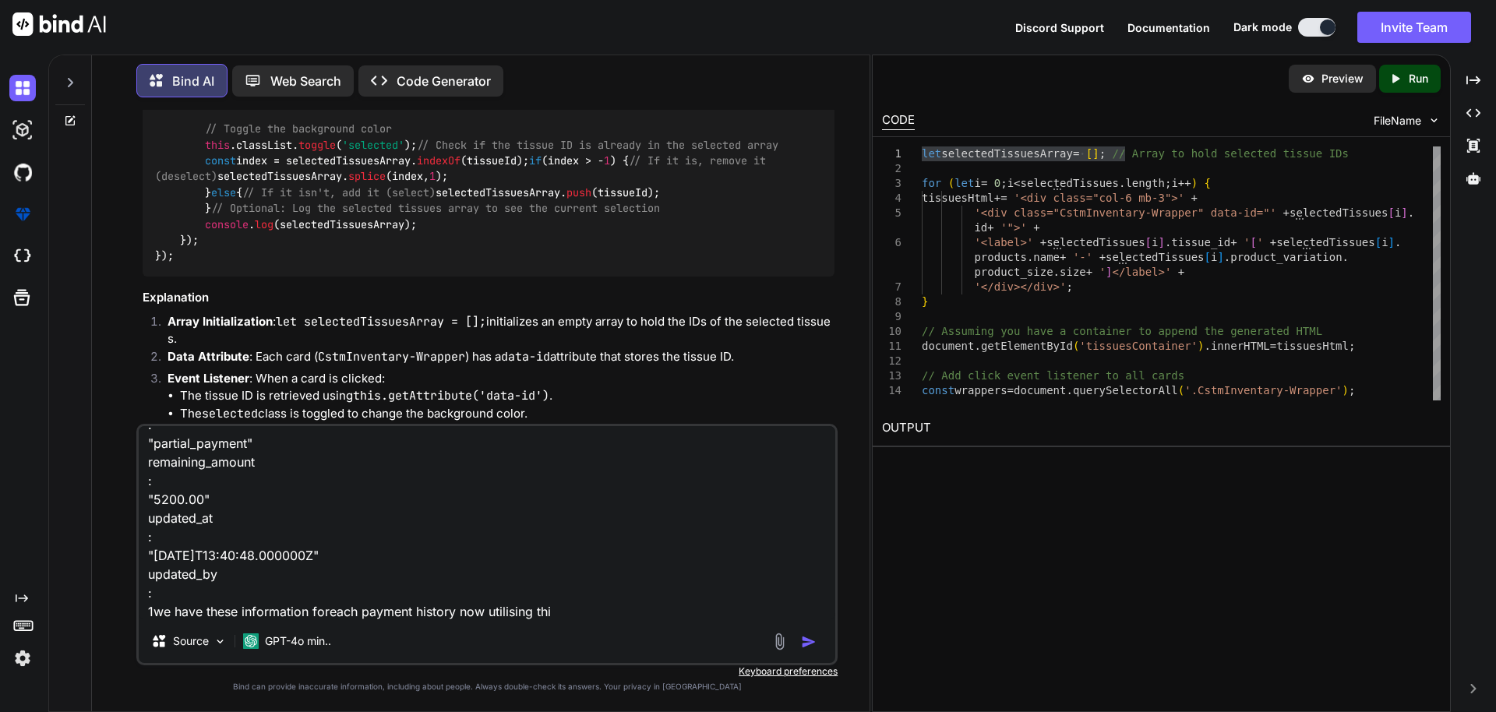
type textarea ": {id: 1, invoice_id: 14, date: "[DATE]", payment_type: "partial_payment", paid…"
type textarea "x"
type textarea ": {id: 1, invoice_id: 14, date: "[DATE]", payment_type: "partial_payment", paid…"
type textarea "x"
type textarea ": {id: 1, invoice_id: 14, date: "[DATE]", payment_type: "partial_payment", paid…"
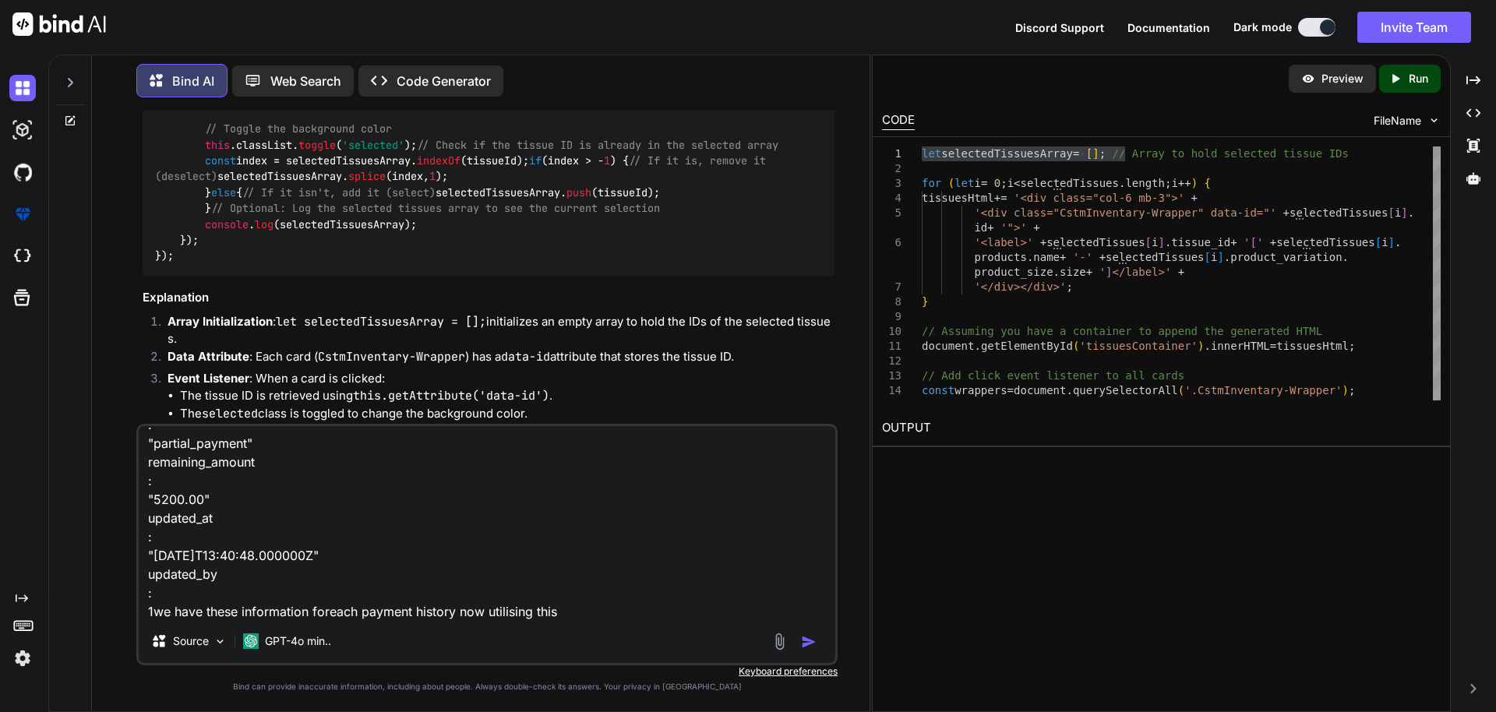
type textarea "x"
type textarea ": {id: 1, invoice_id: 14, date: "[DATE]", payment_type: "partial_payment", paid…"
type textarea "x"
type textarea ": {id: 1, invoice_id: 14, date: "[DATE]", payment_type: "partial_payment", paid…"
type textarea "x"
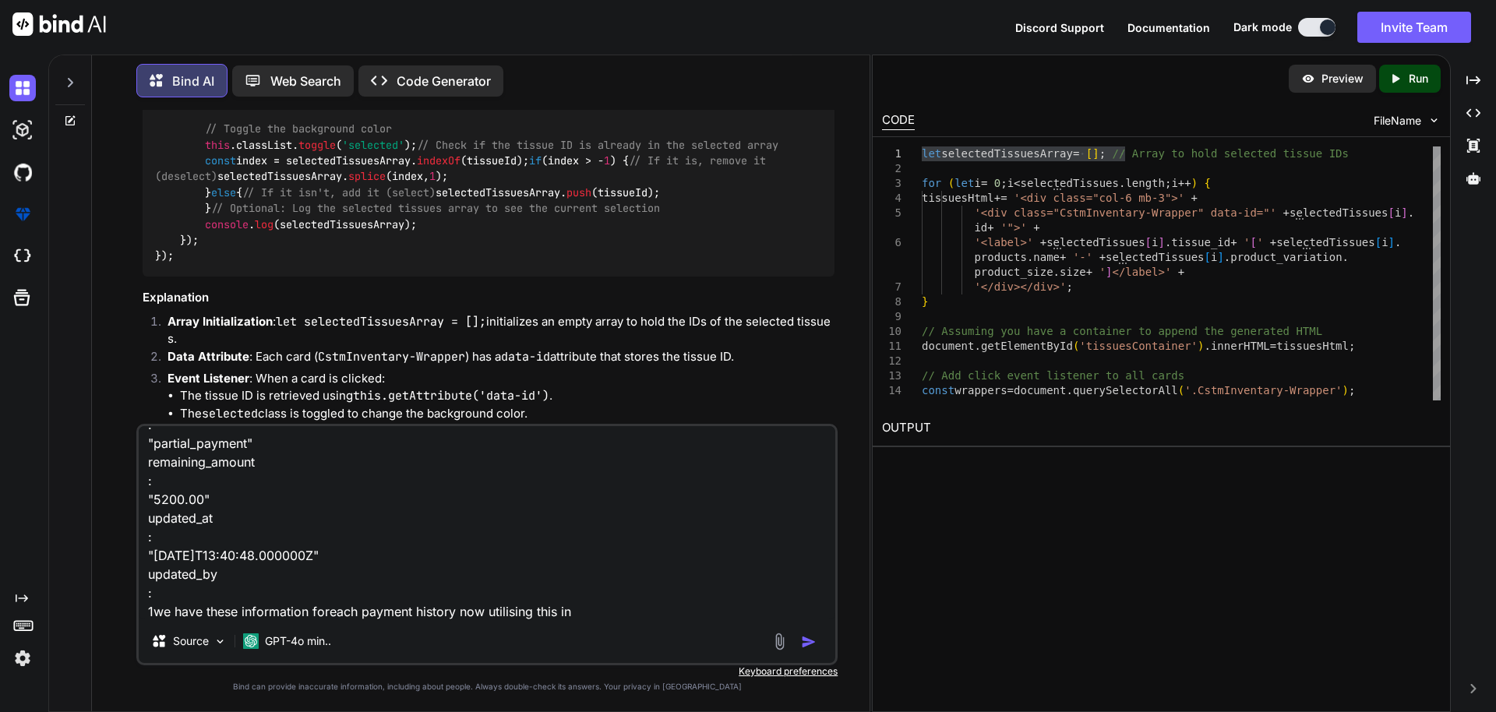
type textarea ": {id: 1, invoice_id: 14, date: "[DATE]", payment_type: "partial_payment", paid…"
type textarea "x"
type textarea ": {id: 1, invoice_id: 14, date: "[DATE]", payment_type: "partial_payment", paid…"
type textarea "x"
type textarea ": {id: 1, invoice_id: 14, date: "[DATE]", payment_type: "partial_payment", paid…"
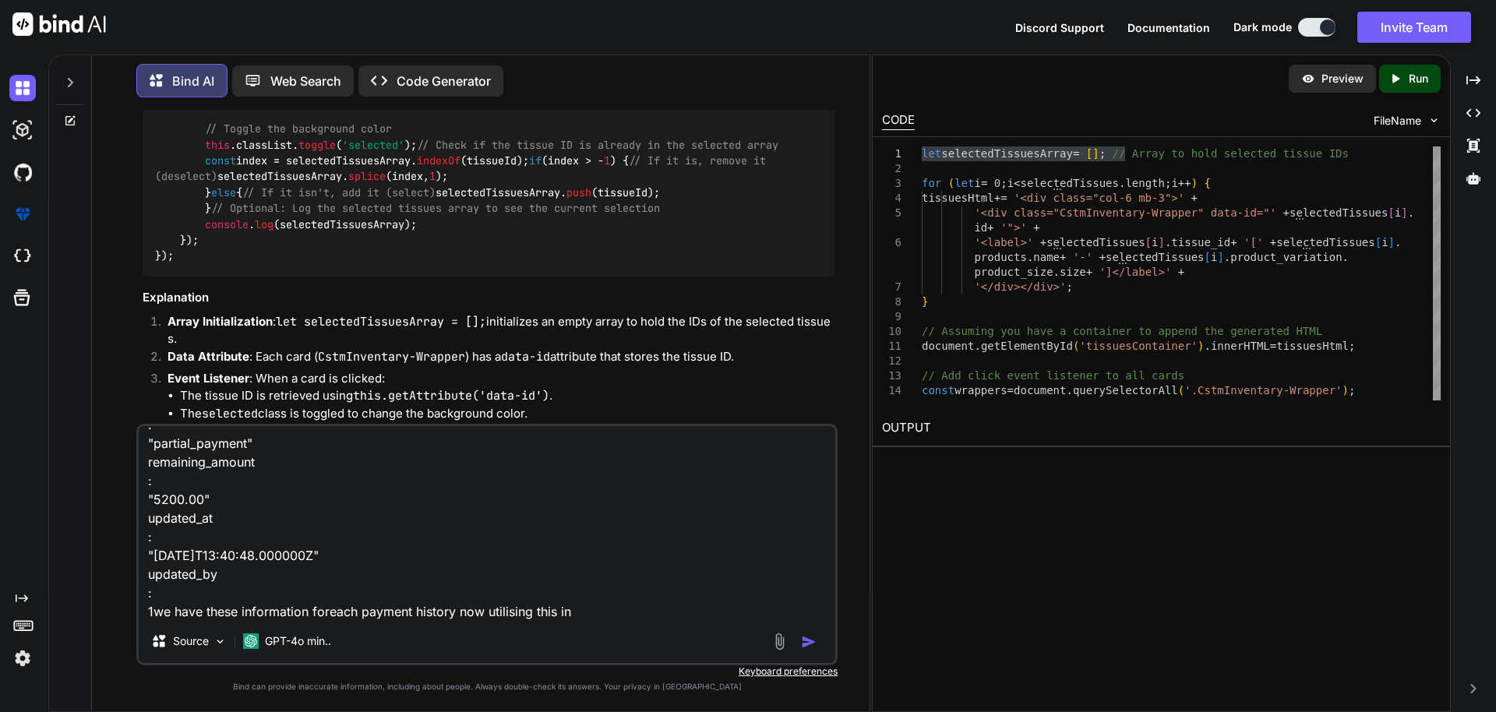
type textarea "x"
type textarea ": {id: 1, invoice_id: 14, date: "[DATE]", payment_type: "partial_payment", paid…"
type textarea "x"
type textarea ": {id: 1, invoice_id: 14, date: "[DATE]", payment_type: "partial_payment", paid…"
type textarea "x"
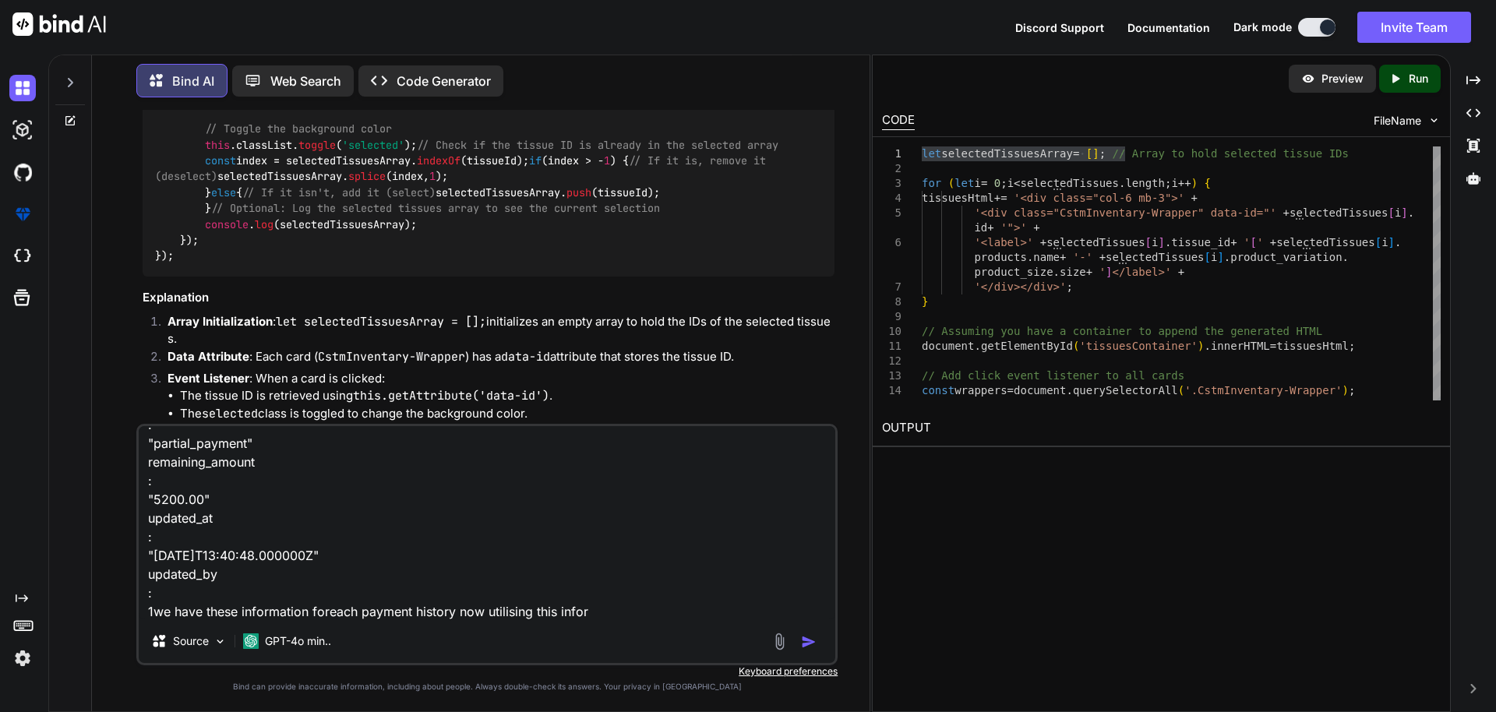
type textarea ": {id: 1, invoice_id: 14, date: "[DATE]", payment_type: "partial_payment", paid…"
type textarea "x"
type textarea ": {id: 1, invoice_id: 14, date: "[DATE]", payment_type: "partial_payment", paid…"
type textarea "x"
type textarea ": {id: 1, invoice_id: 14, date: "[DATE]", payment_type: "partial_payment", paid…"
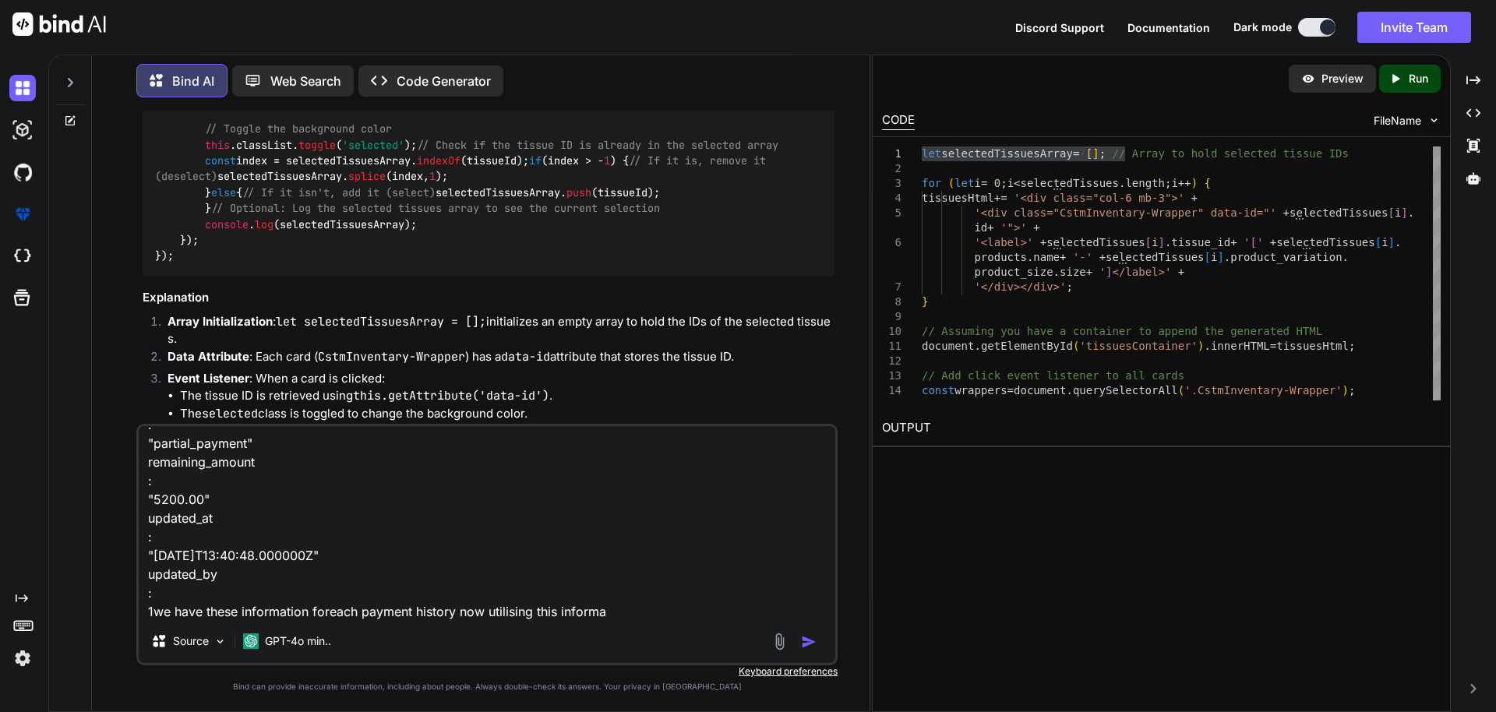
type textarea "x"
type textarea ": {id: 1, invoice_id: 14, date: "[DATE]", payment_type: "partial_payment", paid…"
type textarea "x"
type textarea ": {id: 1, invoice_id: 14, date: "[DATE]", payment_type: "partial_payment", paid…"
type textarea "x"
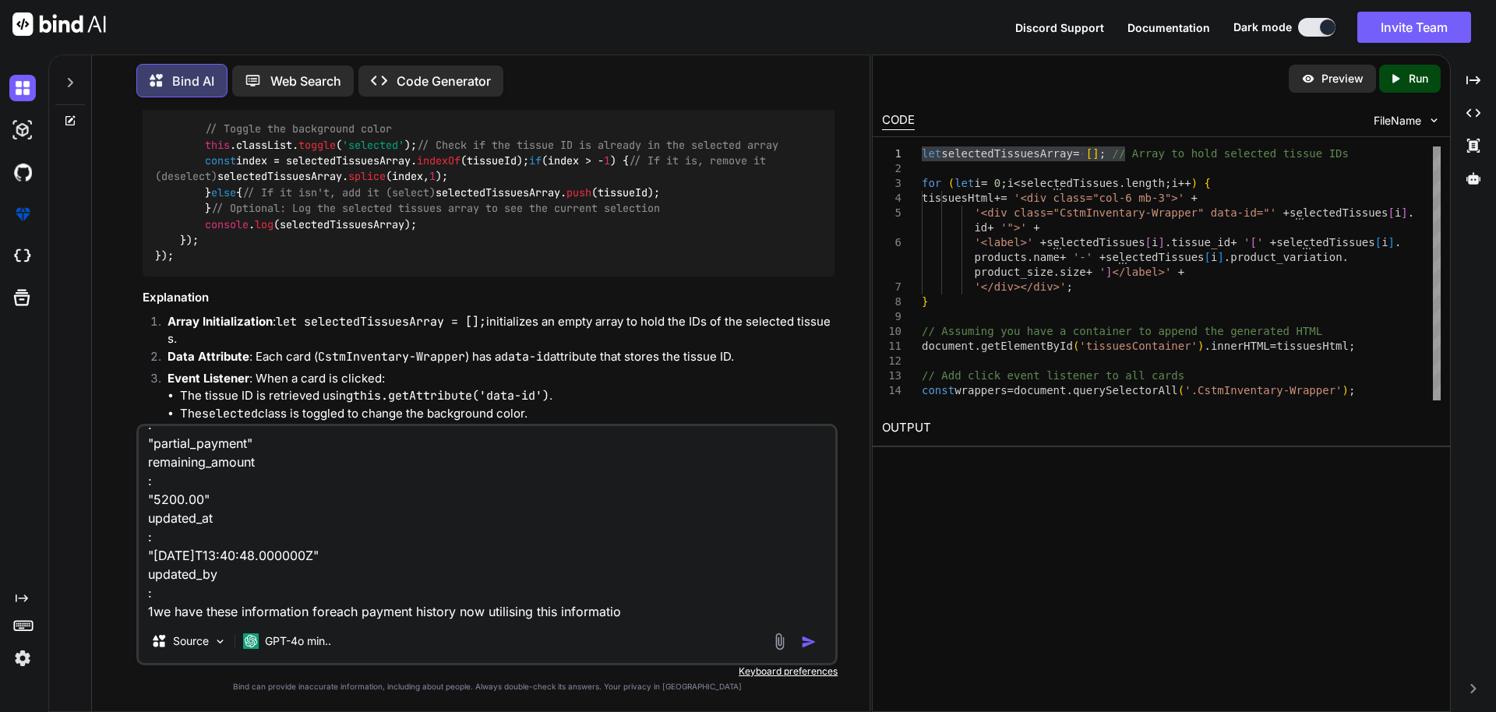
type textarea ": {id: 1, invoice_id: 14, date: "[DATE]", payment_type: "partial_payment", paid…"
type textarea "x"
type textarea ": {id: 1, invoice_id: 14, date: "[DATE]", payment_type: "partial_payment", paid…"
type textarea "x"
type textarea ": {id: 1, invoice_id: 14, date: "[DATE]", payment_type: "partial_payment", paid…"
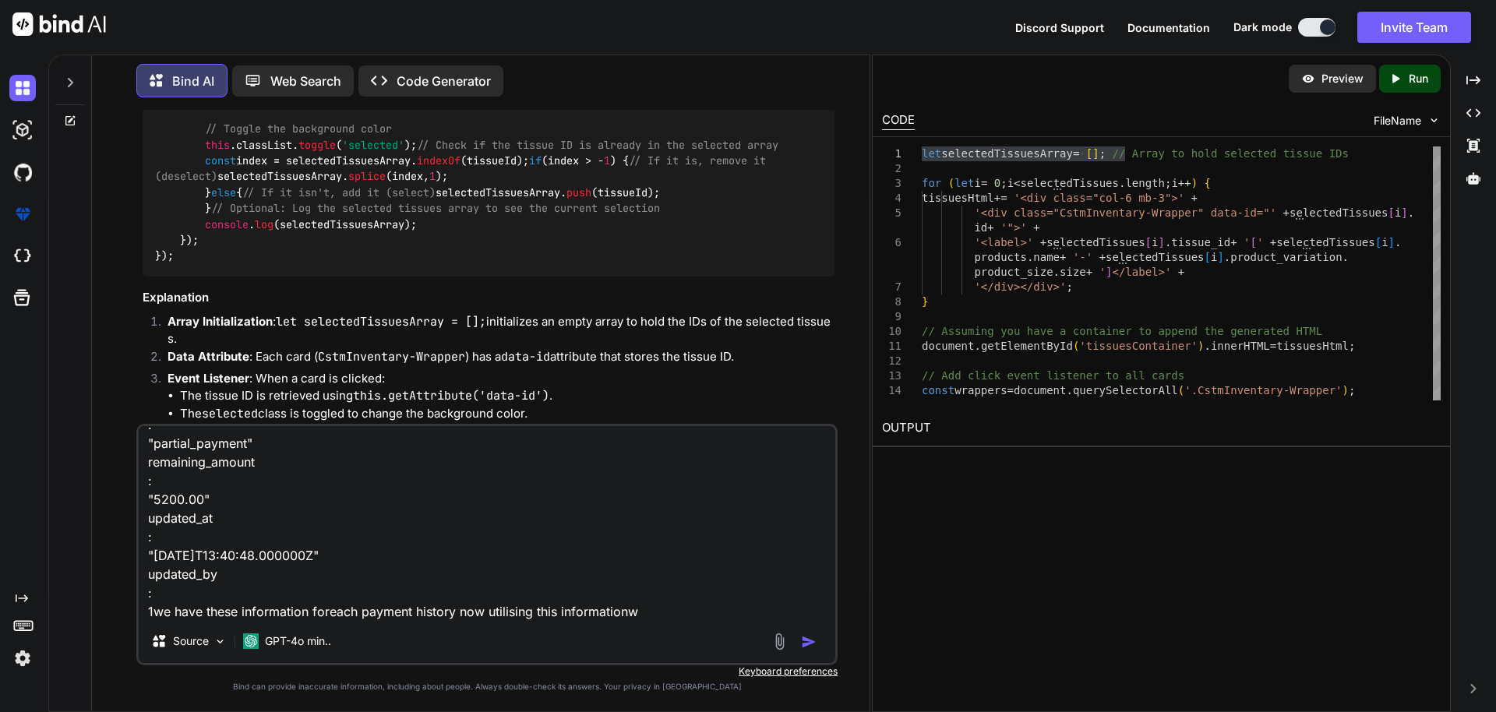
type textarea "x"
type textarea ": {id: 1, invoice_id: 14, date: "[DATE]", payment_type: "partial_payment", paid…"
type textarea "x"
type textarea ": {id: 1, invoice_id: 14, date: "[DATE]", payment_type: "partial_payment", paid…"
type textarea "x"
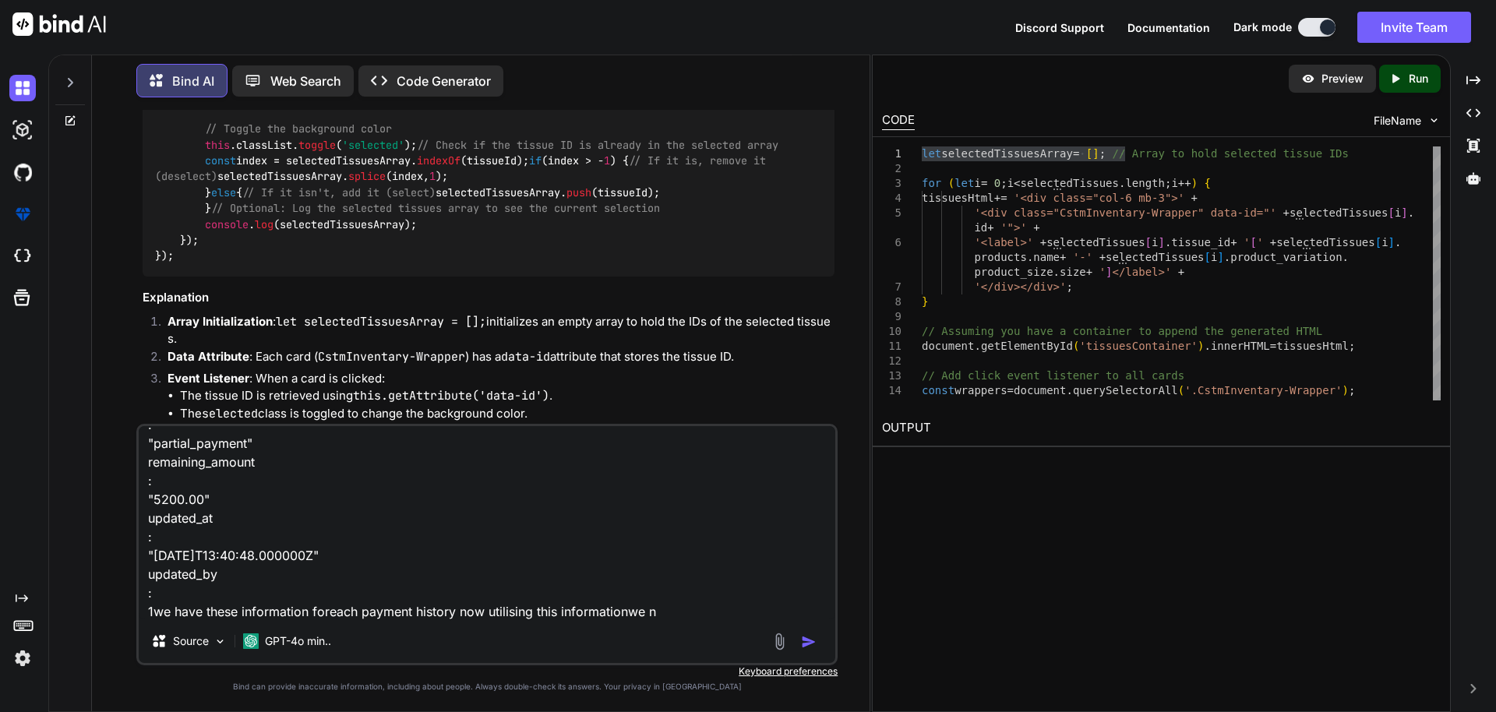
type textarea ": {id: 1, invoice_id: 14, date: "[DATE]", payment_type: "partial_payment", paid…"
type textarea "x"
type textarea ": {id: 1, invoice_id: 14, date: "[DATE]", payment_type: "partial_payment", paid…"
type textarea "x"
type textarea ": {id: 1, invoice_id: 14, date: "[DATE]", payment_type: "partial_payment", paid…"
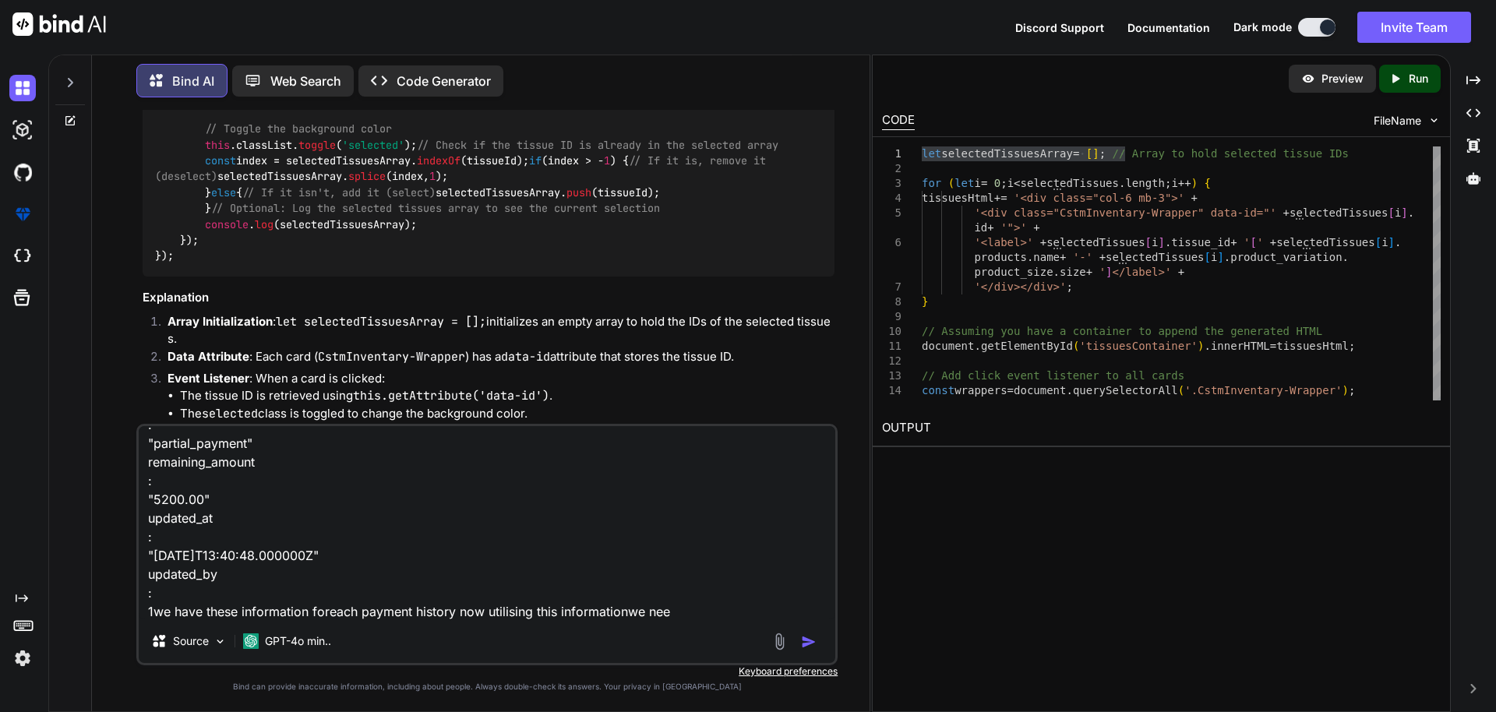
type textarea "x"
type textarea ": {id: 1, invoice_id: 14, date: "[DATE]", payment_type: "partial_payment", paid…"
type textarea "x"
type textarea ": {id: 1, invoice_id: 14, date: "[DATE]", payment_type: "partial_payment", paid…"
type textarea "x"
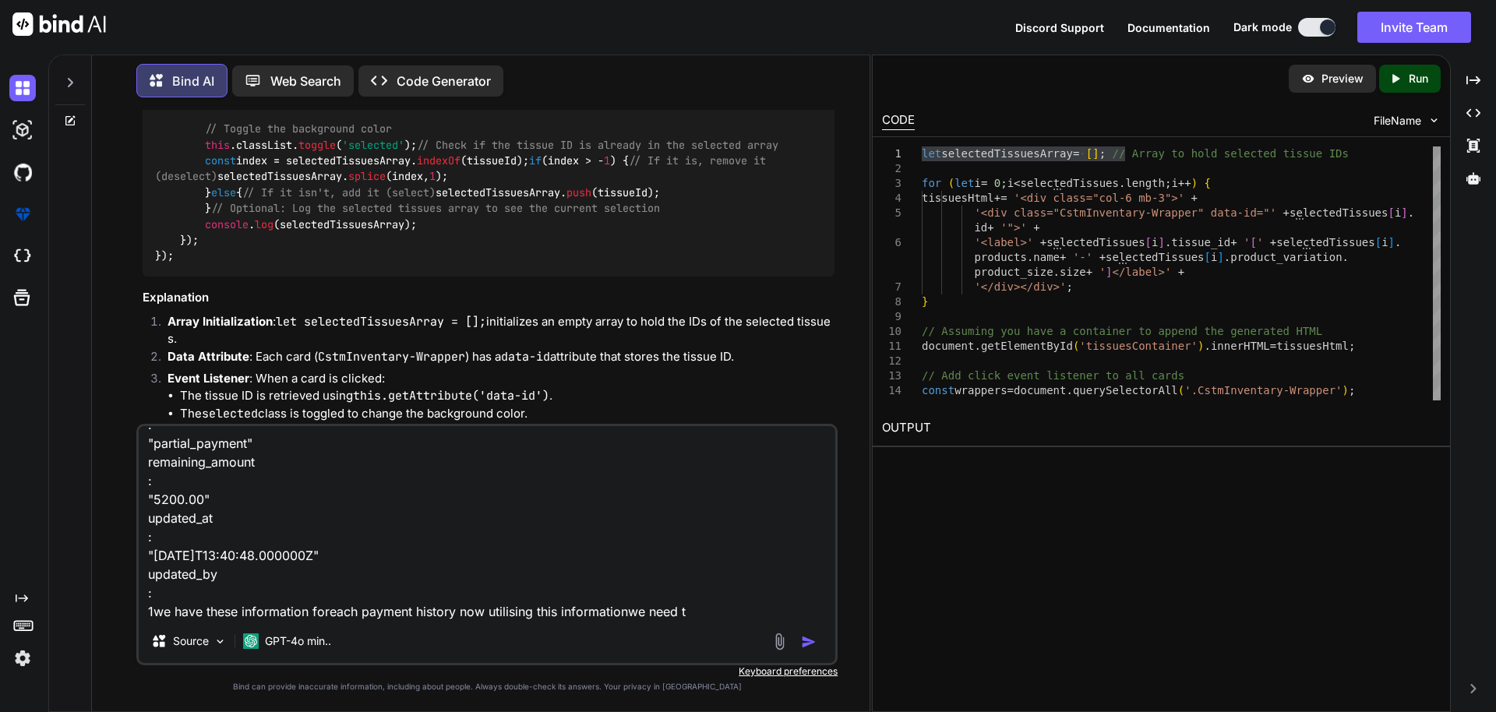
type textarea ": {id: 1, invoice_id: 14, date: "[DATE]", payment_type: "partial_payment", paid…"
type textarea "x"
type textarea ": {id: 1, invoice_id: 14, date: "[DATE]", payment_type: "partial_payment", paid…"
type textarea "x"
type textarea ": {id: 1, invoice_id: 14, date: "[DATE]", payment_type: "partial_payment", paid…"
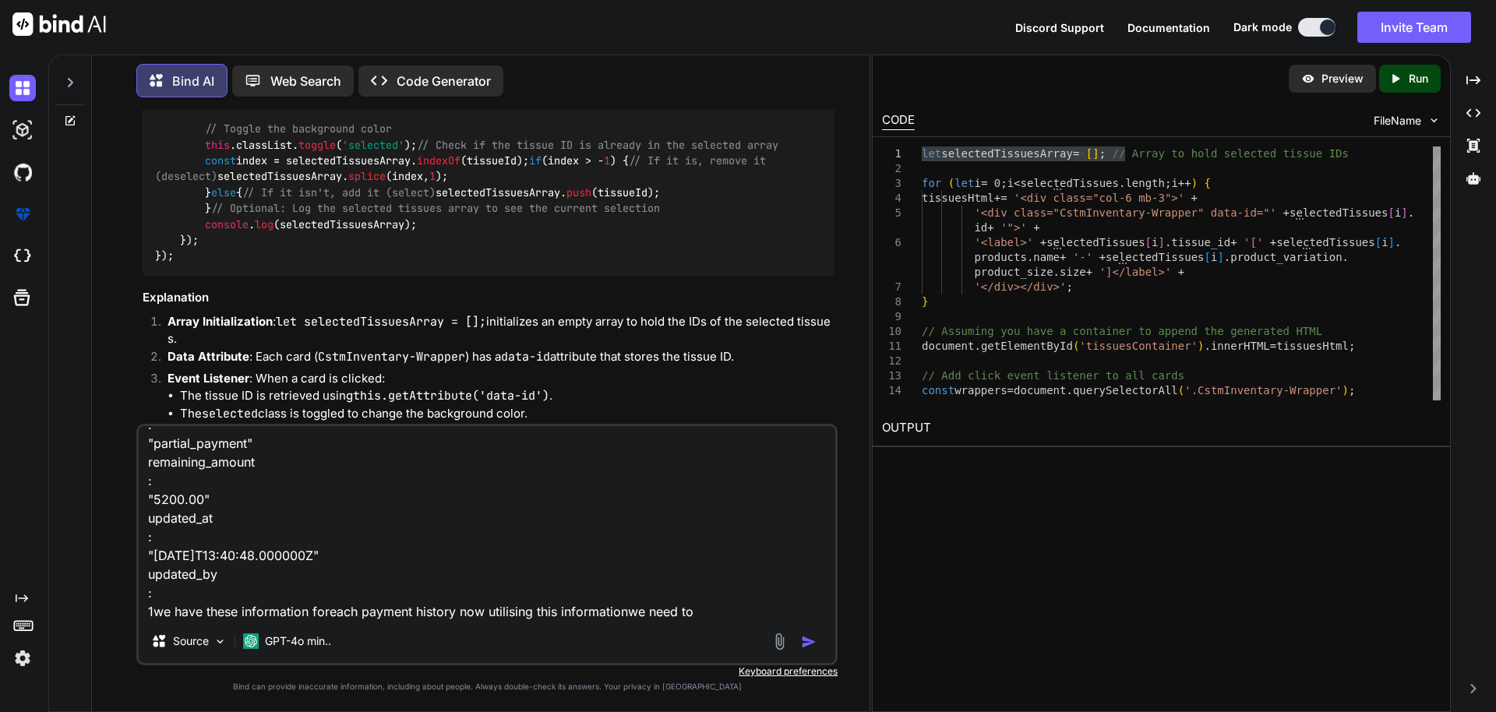
type textarea "x"
type textarea ": {id: 1, invoice_id: 14, date: "[DATE]", payment_type: "partial_payment", paid…"
type textarea "x"
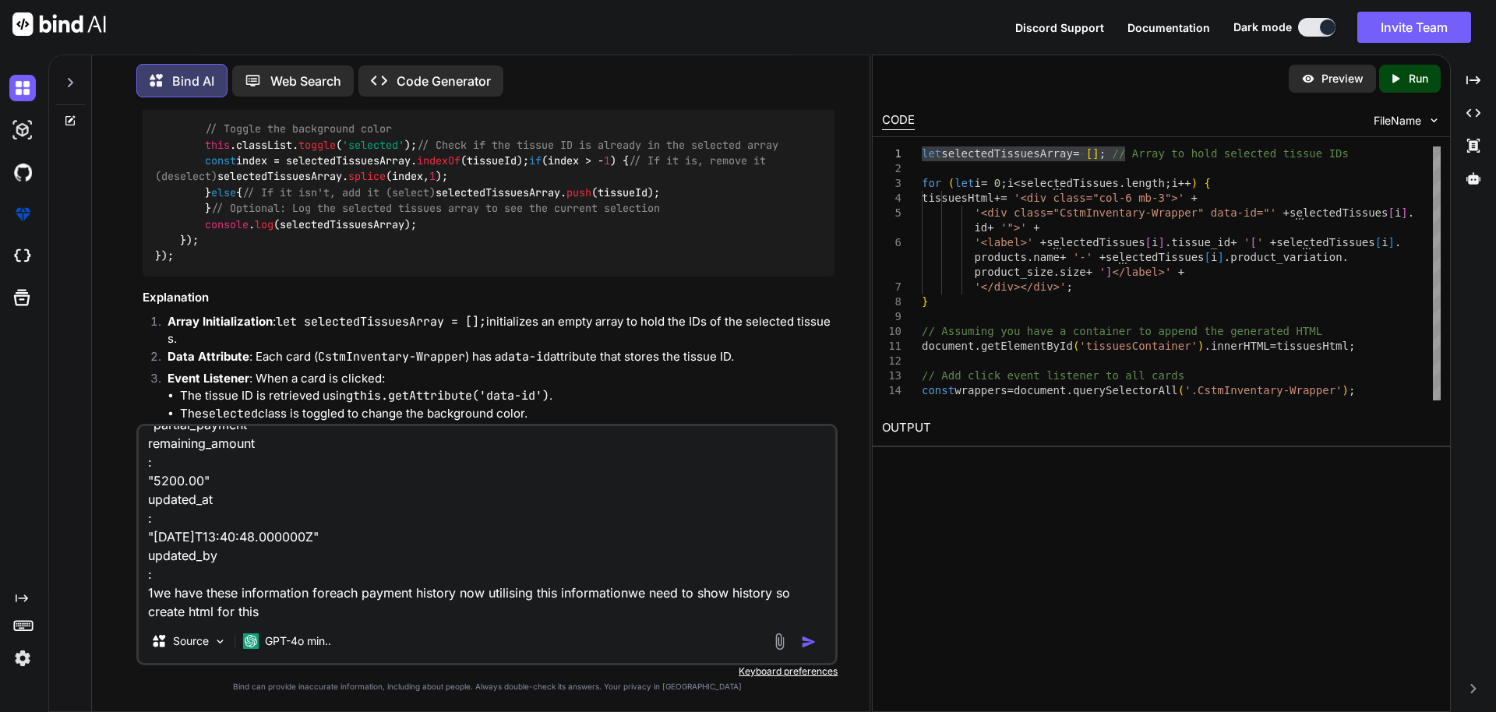
paste textarea "html += ` <div class="card p-4 m-4 payment-card"> <div class="payment-header"> …"
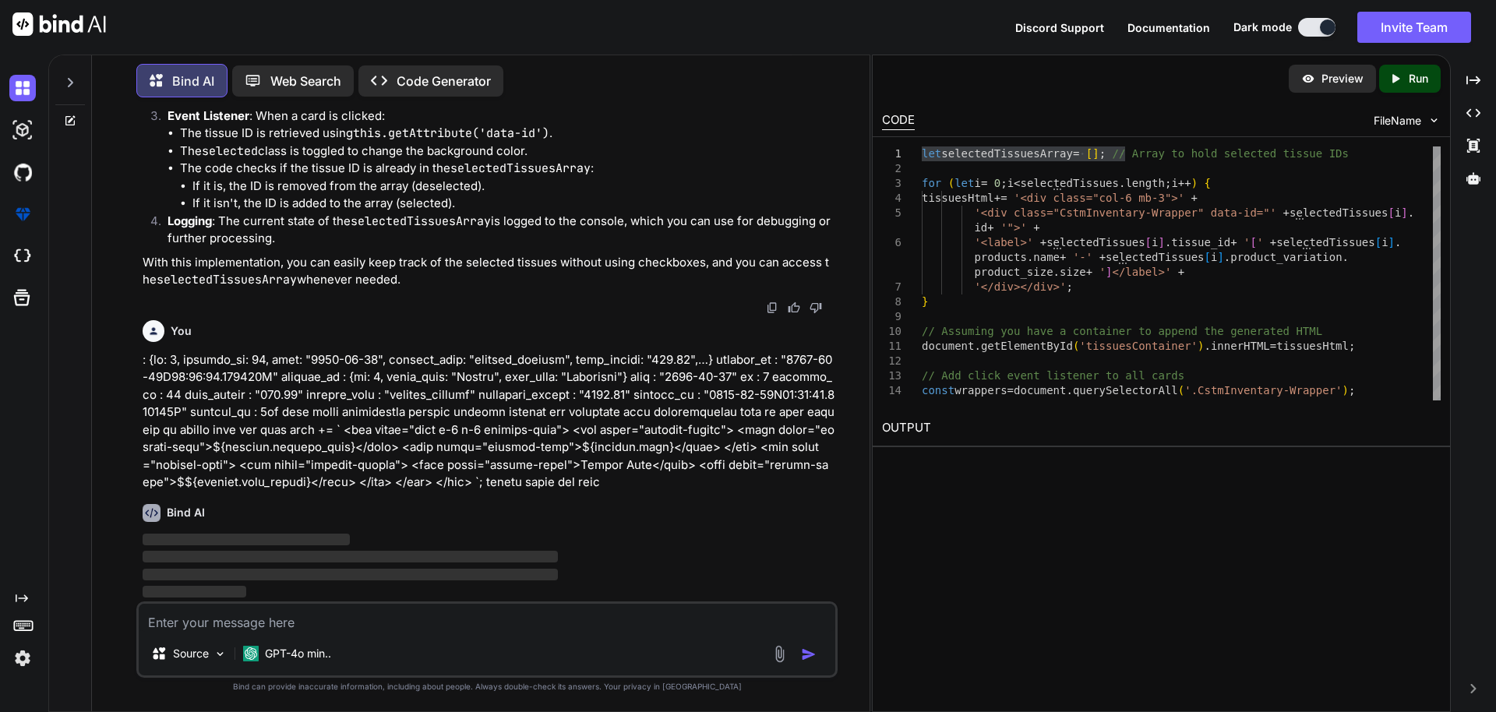
scroll to position [3419, 0]
click at [1036, 414] on h2 "OUTPUT" at bounding box center [1160, 428] width 577 height 37
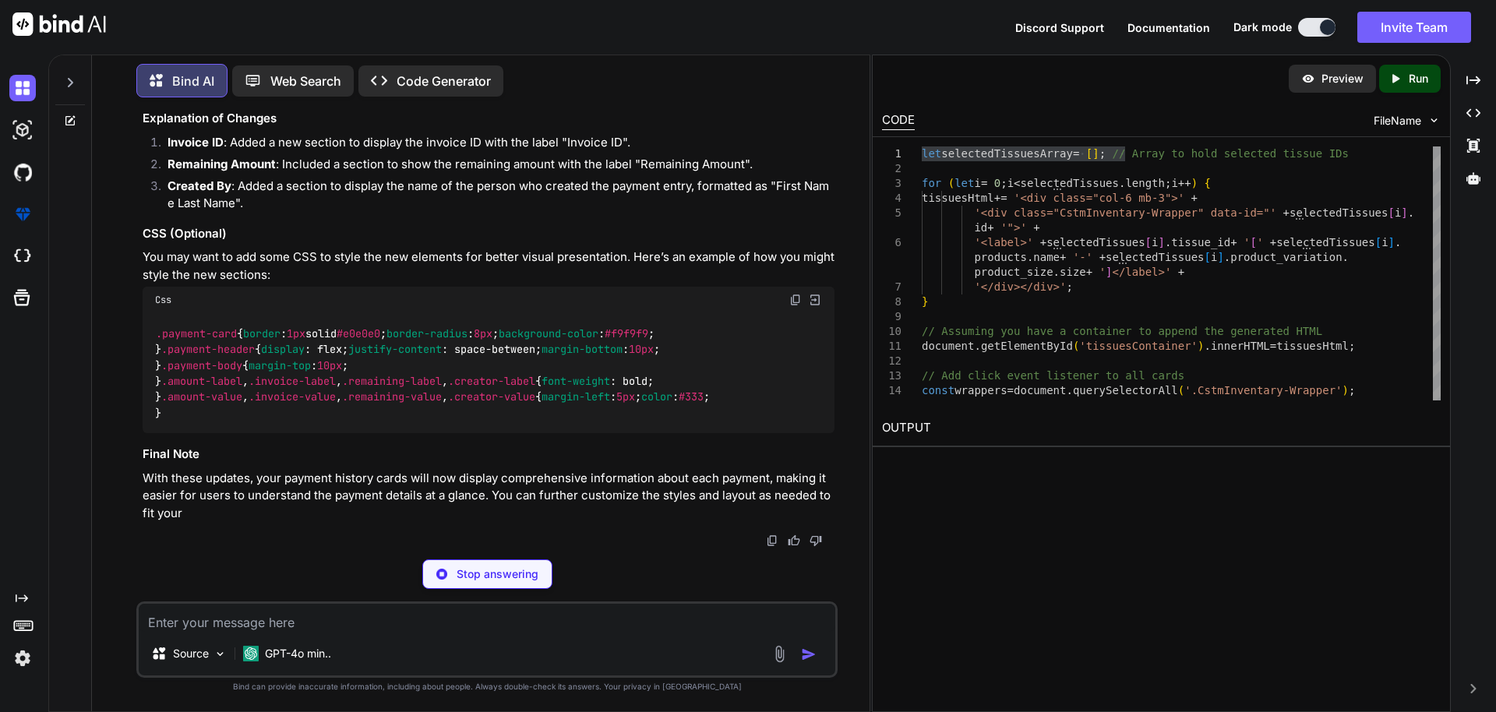
scroll to position [4654, 0]
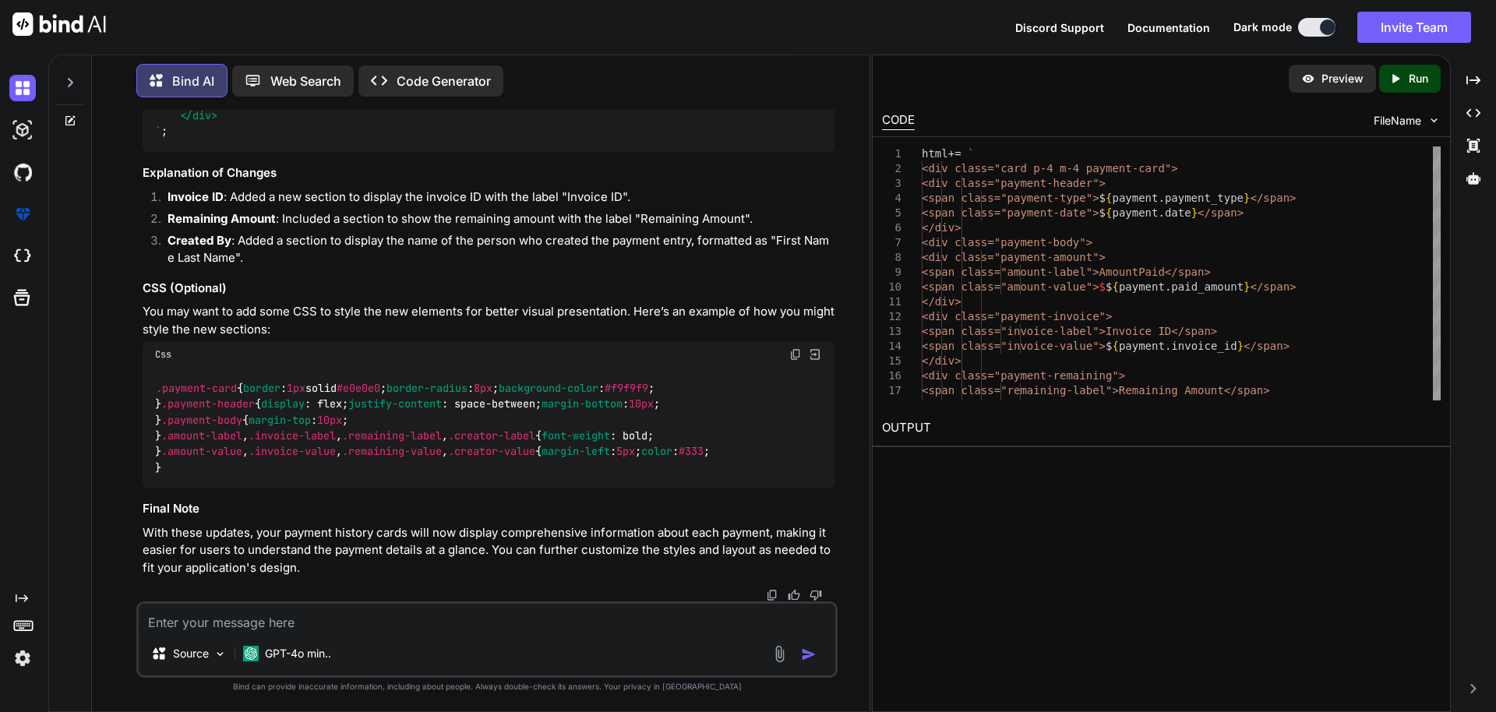
click at [352, 617] on textarea at bounding box center [487, 618] width 696 height 28
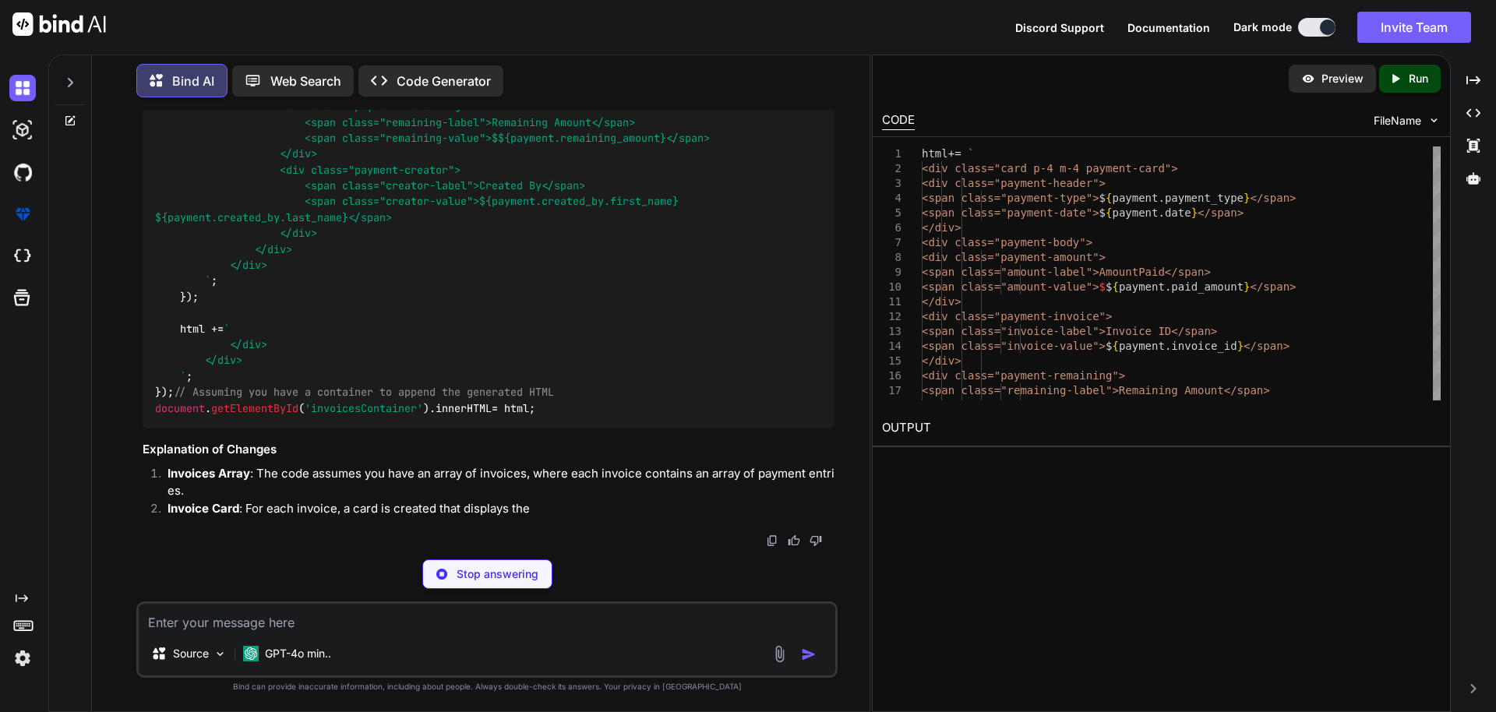
scroll to position [5943, 0]
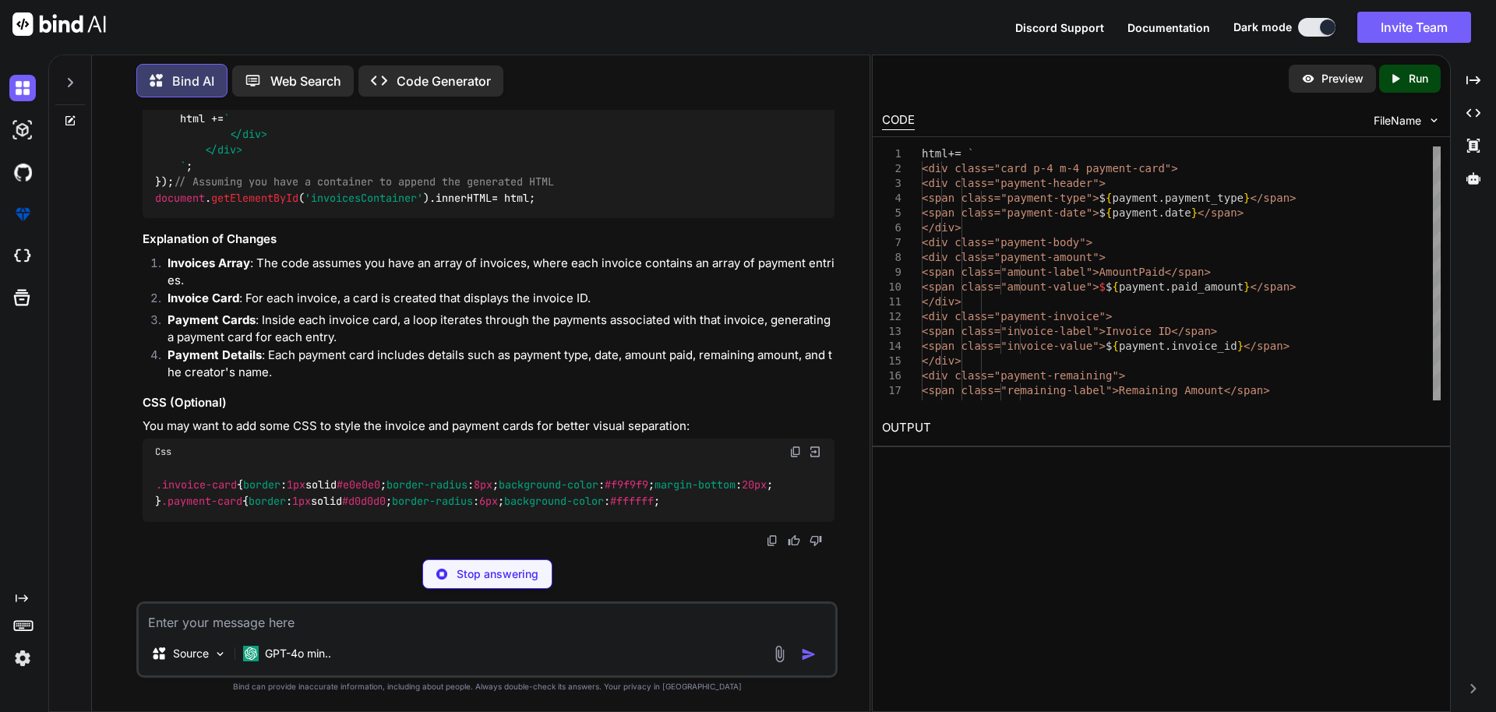
drag, startPoint x: 203, startPoint y: 150, endPoint x: 294, endPoint y: 511, distance: 372.2
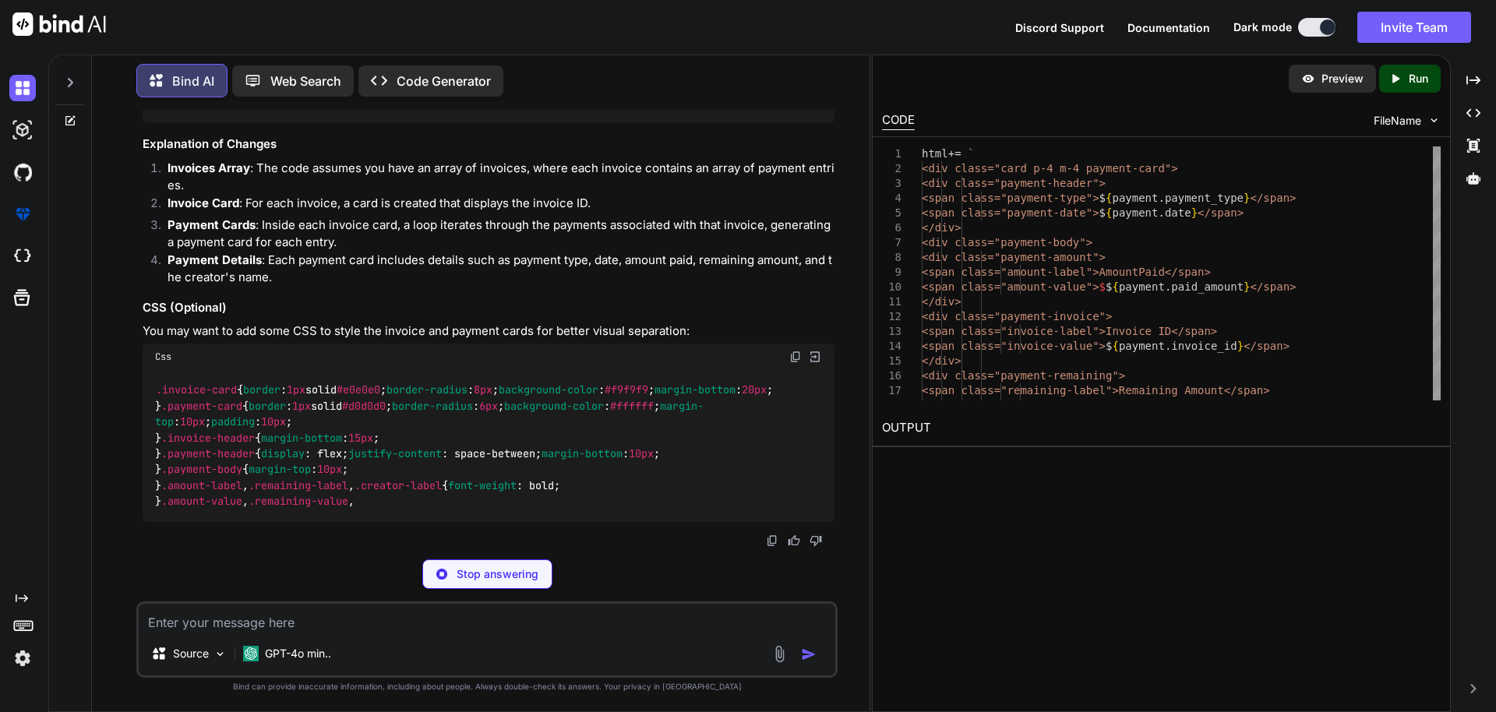
copy code "html += ` <div class="payment-card"> <div class="payment-header"> <span class="…"
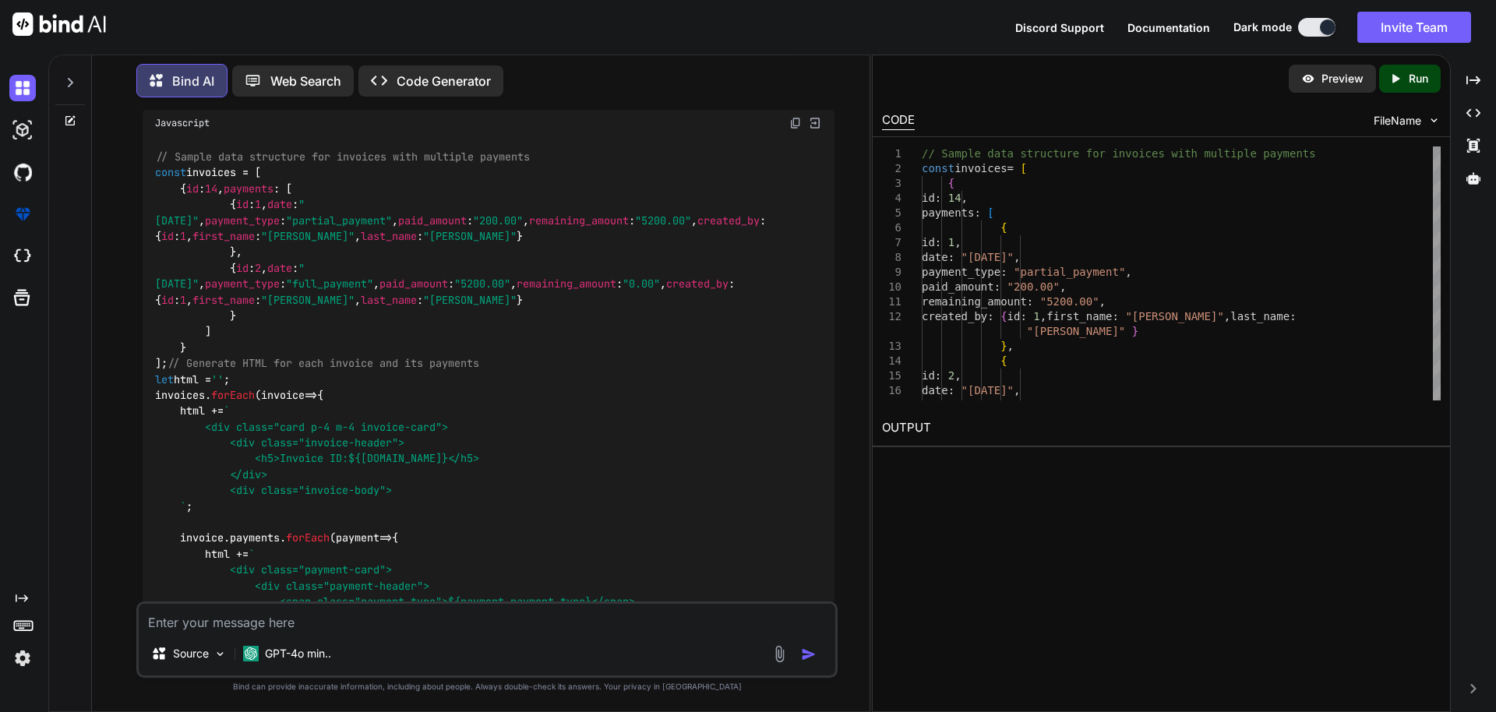
scroll to position [4545, 0]
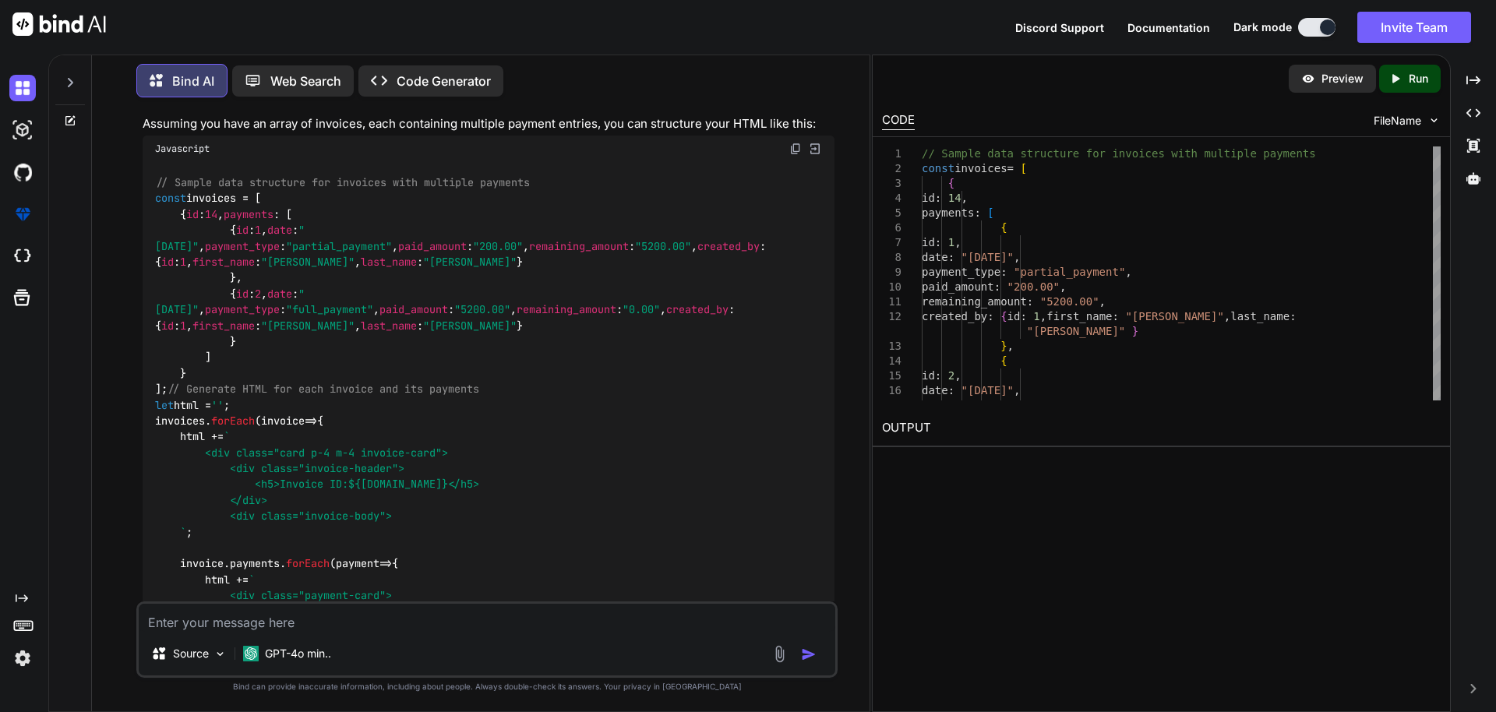
drag, startPoint x: 174, startPoint y: 399, endPoint x: 153, endPoint y: 203, distance: 196.7
copy code ".payment-card { border : 1px solid #e0e0e0 ; border-radius : 8px ; background-c…"
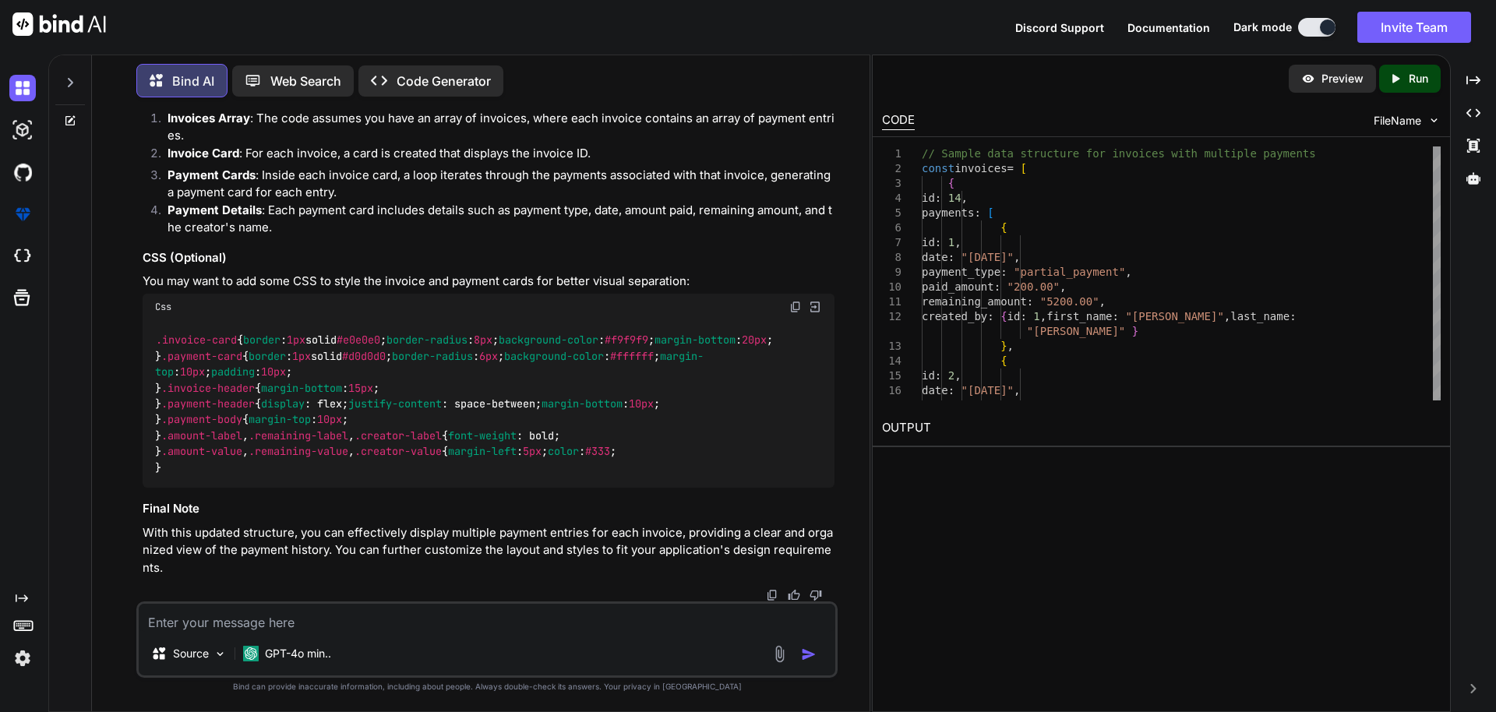
scroll to position [6601, 0]
click at [793, 301] on img at bounding box center [795, 307] width 12 height 12
click at [335, 616] on textarea at bounding box center [487, 618] width 696 height 28
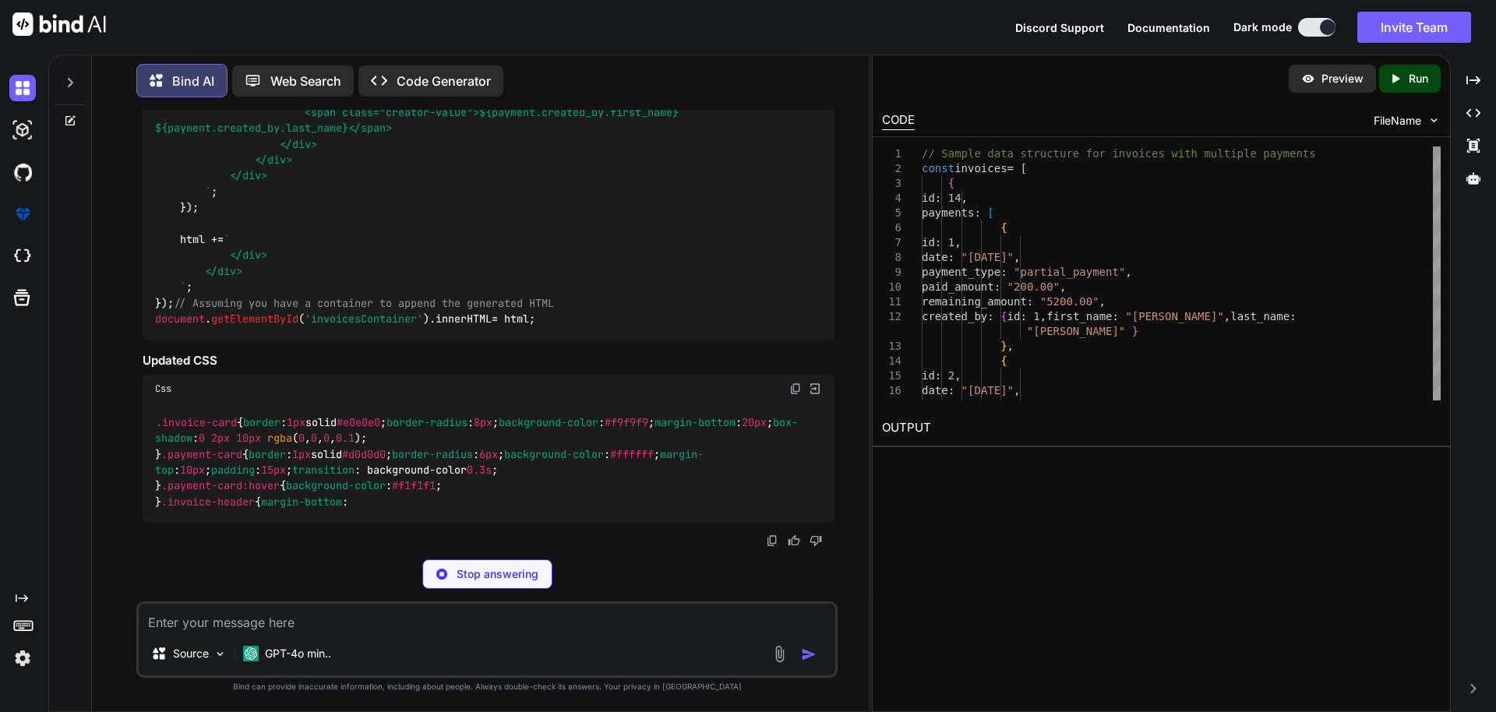
scroll to position [8344, 0]
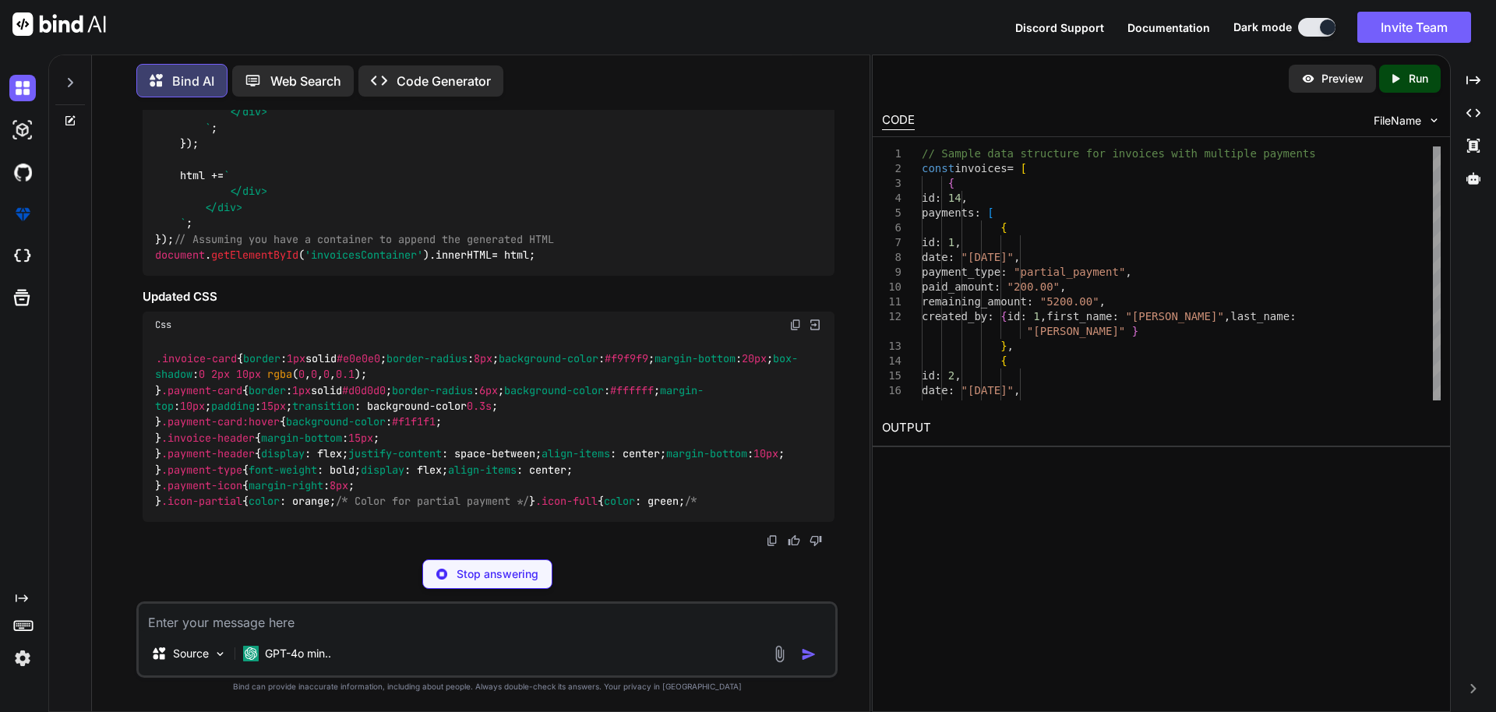
drag, startPoint x: 201, startPoint y: 182, endPoint x: 304, endPoint y: 354, distance: 201.2
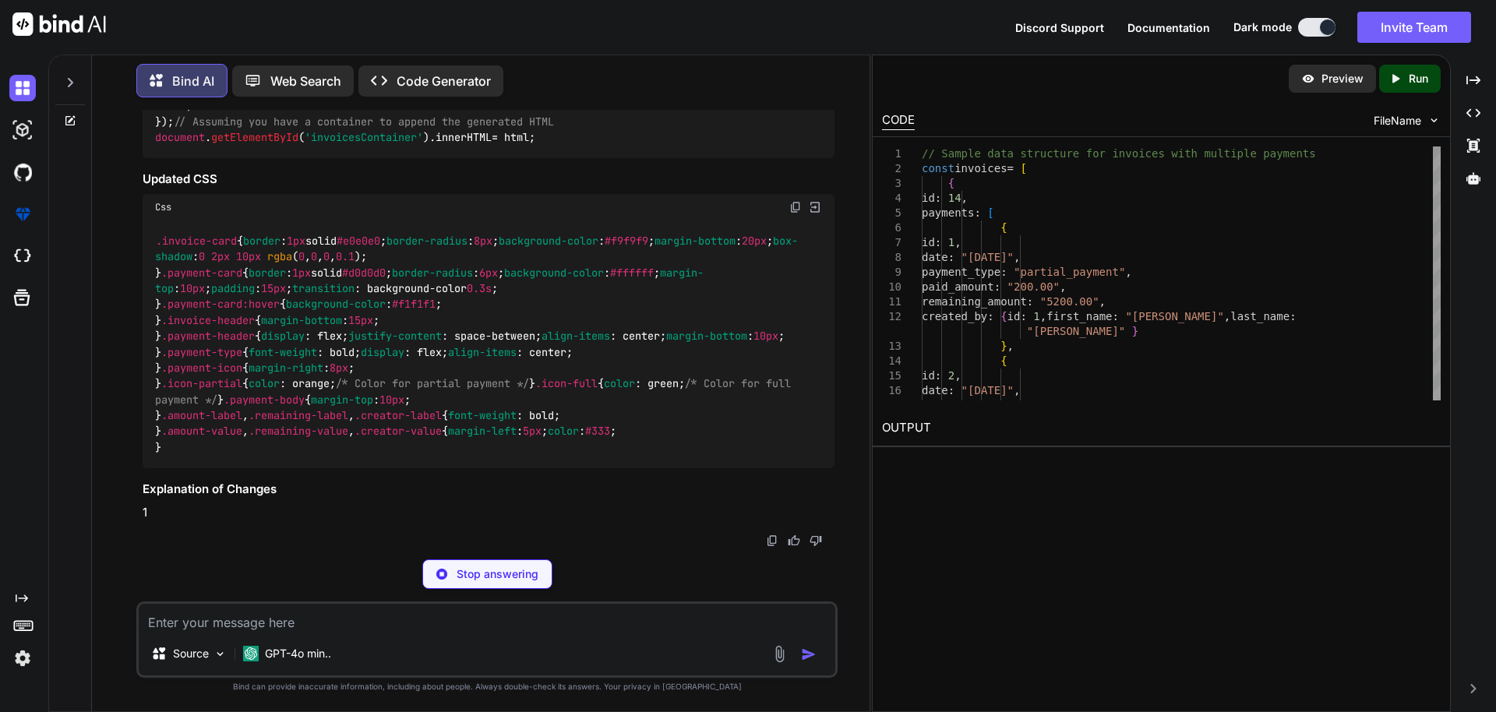
scroll to position [8437, 0]
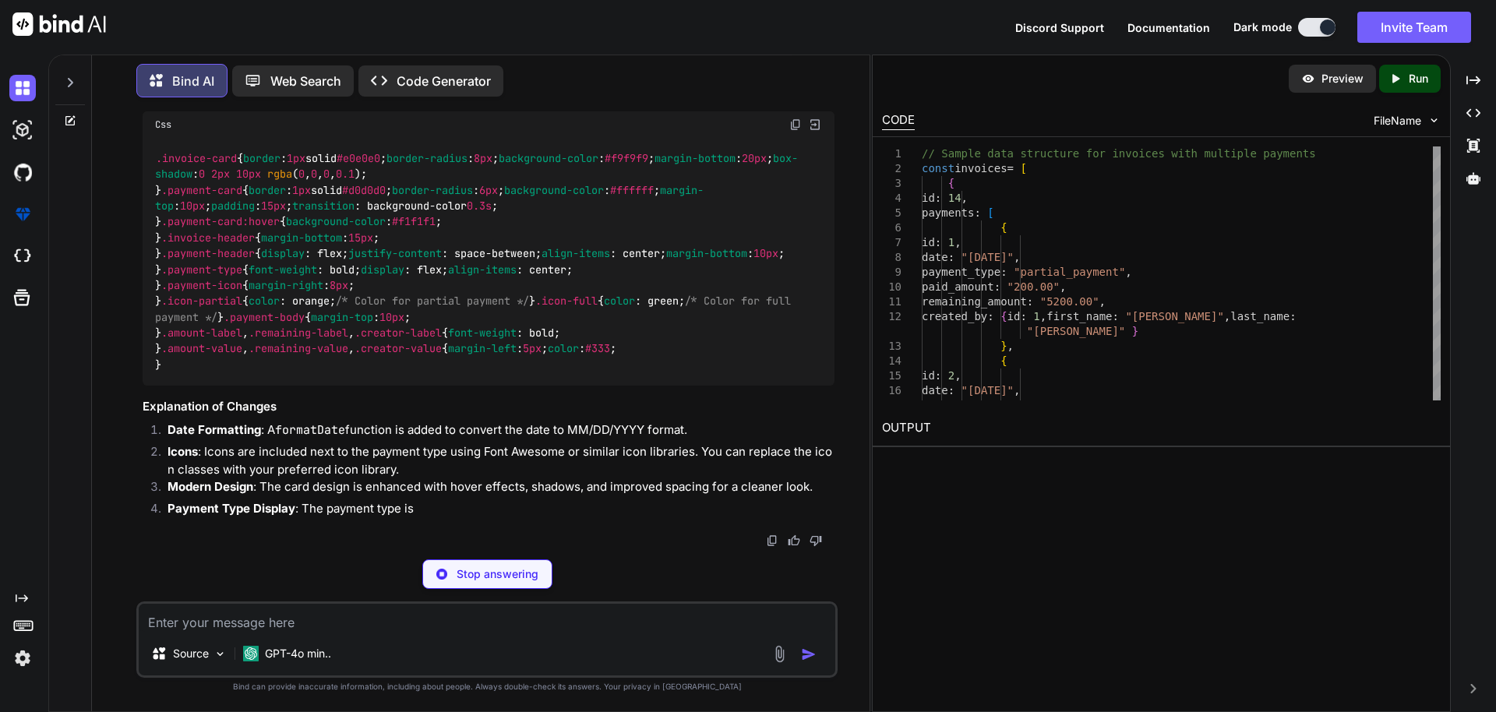
copy code "html += ` <div class="payment-card"> <div class="payment-header"> <span class="…"
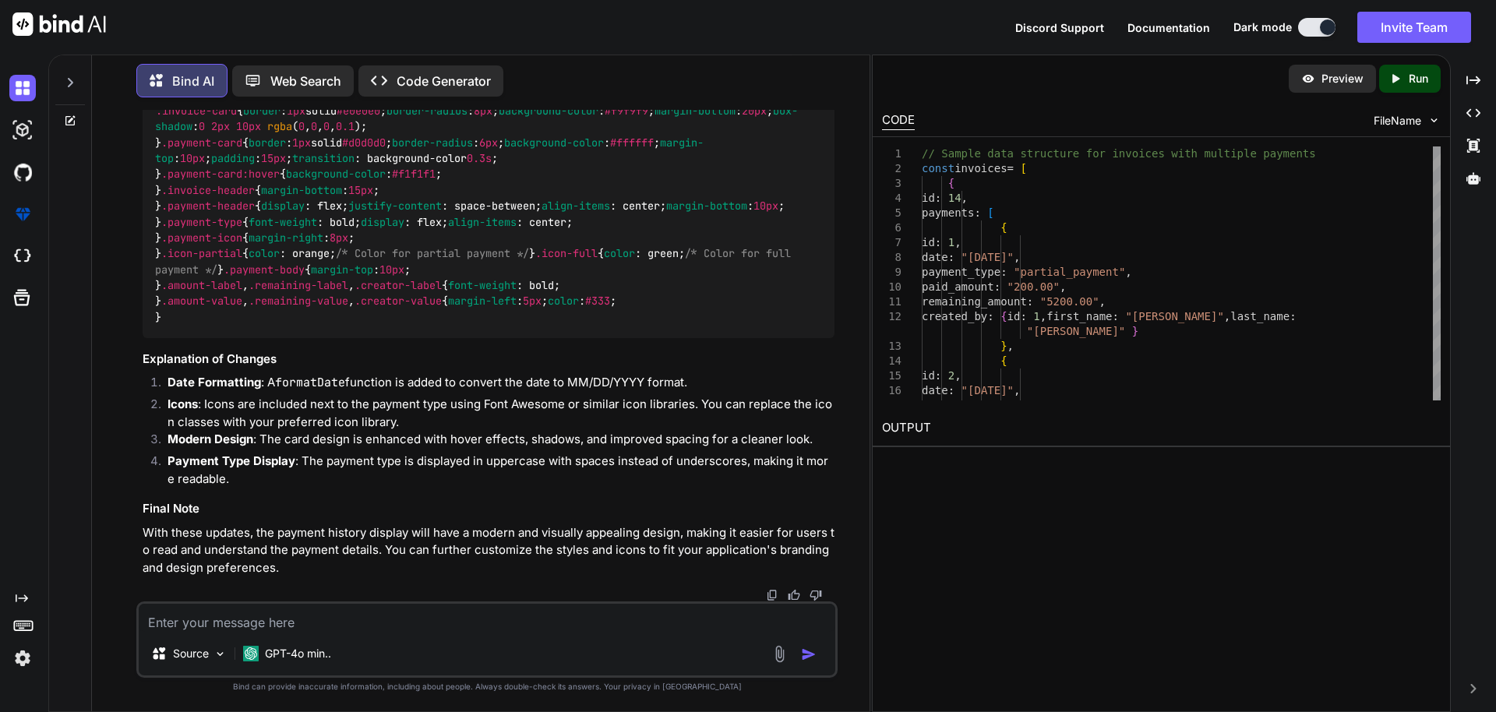
scroll to position [8823, 0]
click at [791, 83] on img at bounding box center [795, 77] width 12 height 12
